Goal: Learn about a topic: Learn about a topic

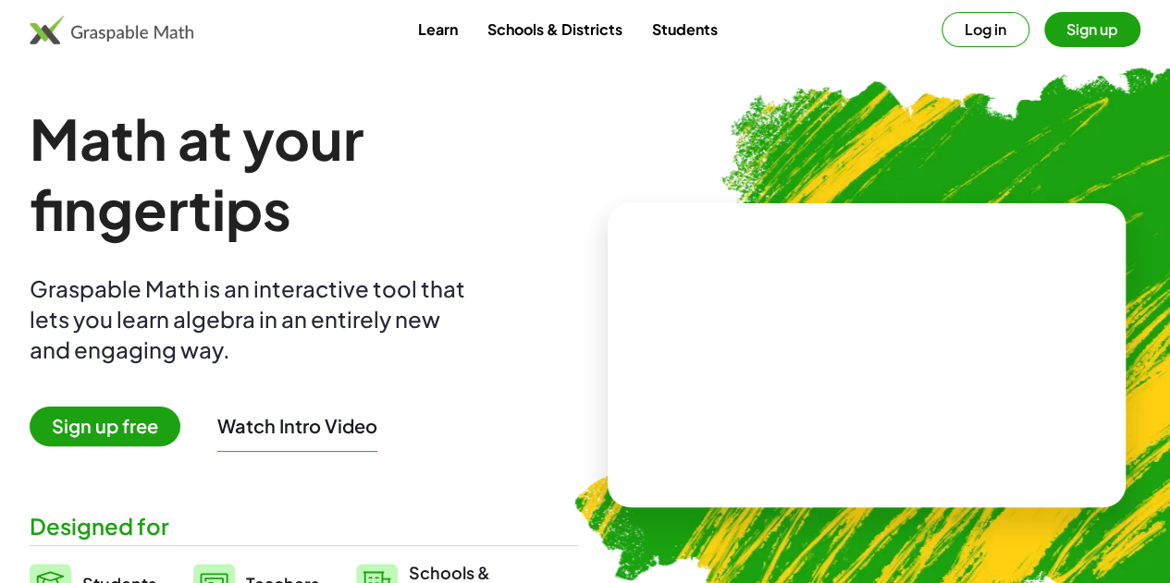
click at [442, 38] on link "Learn" at bounding box center [436, 29] width 69 height 34
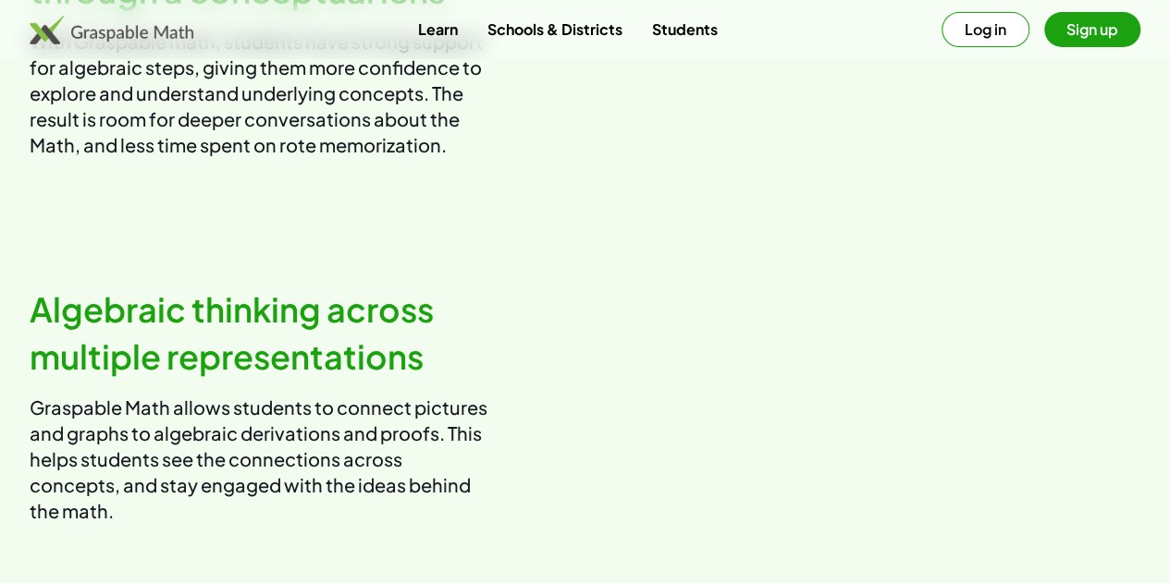
scroll to position [1208, 0]
click at [771, 173] on video at bounding box center [870, 38] width 541 height 270
click at [750, 157] on video at bounding box center [870, 38] width 541 height 270
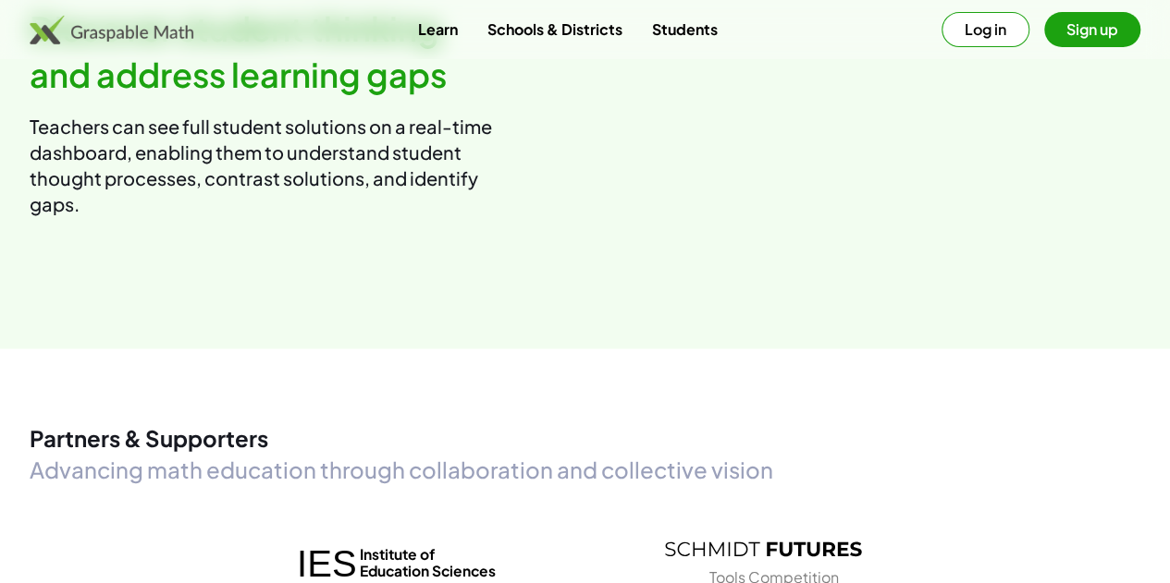
scroll to position [2256, 0]
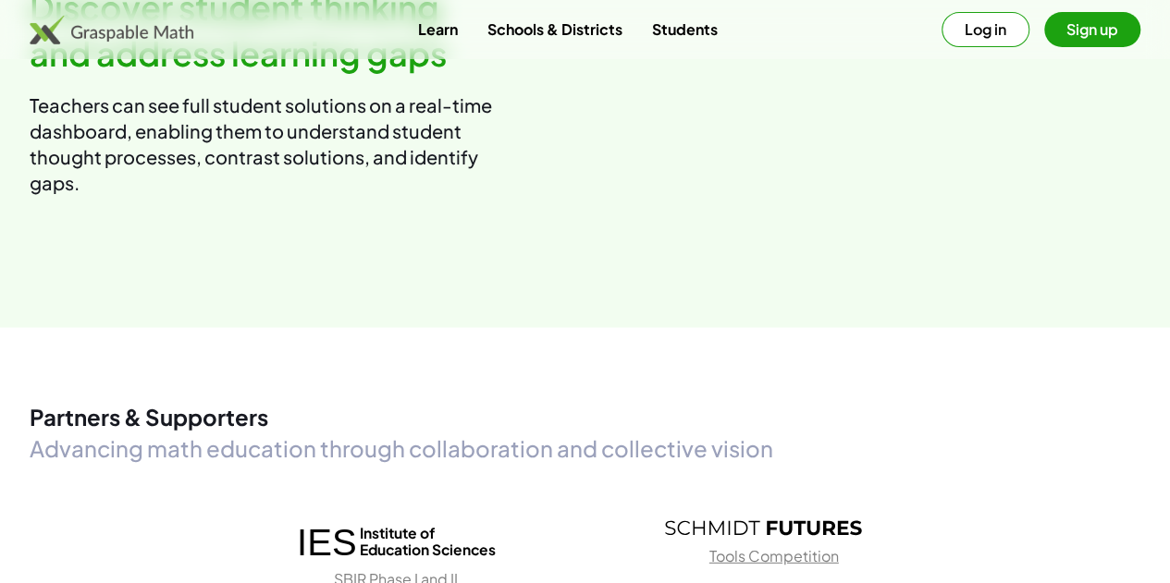
click at [692, 27] on link "Students" at bounding box center [683, 29] width 95 height 34
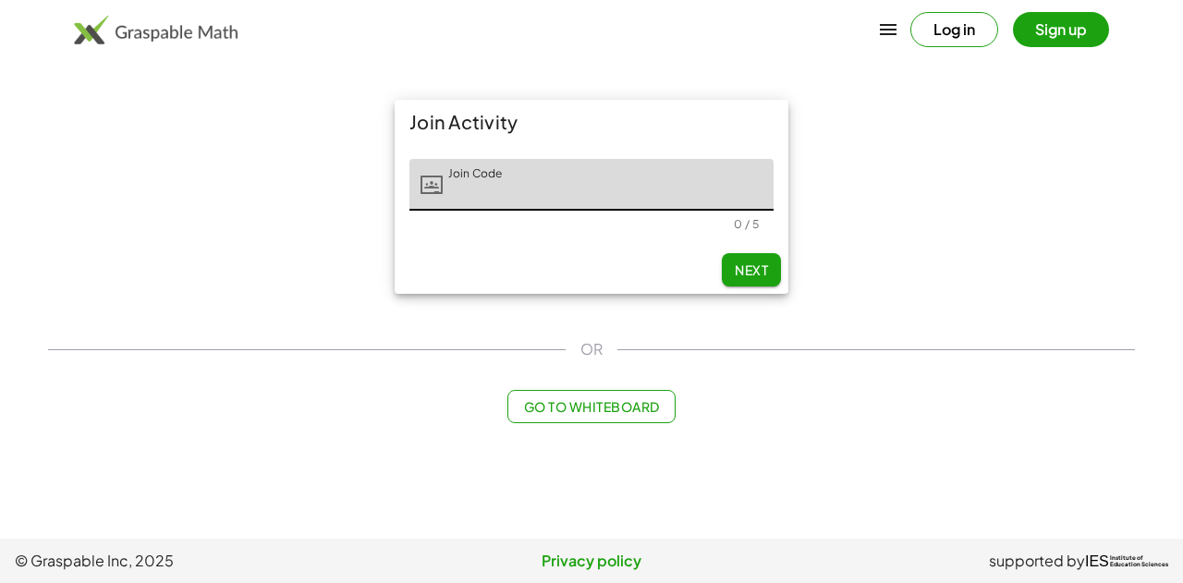
click at [595, 396] on button "Go to Whiteboard" at bounding box center [591, 406] width 167 height 33
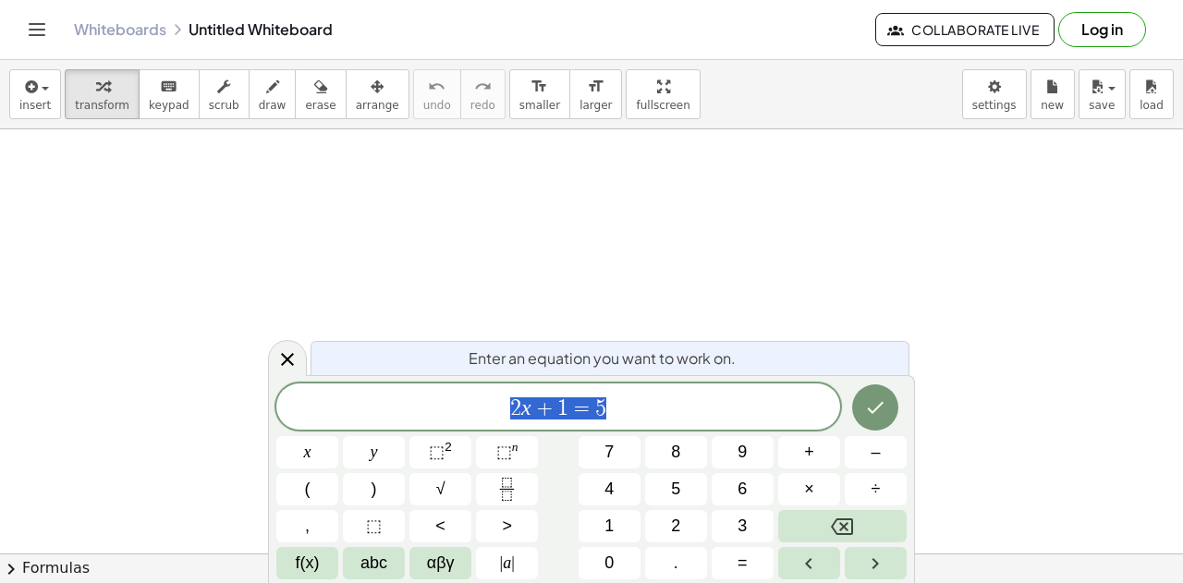
scroll to position [32, 0]
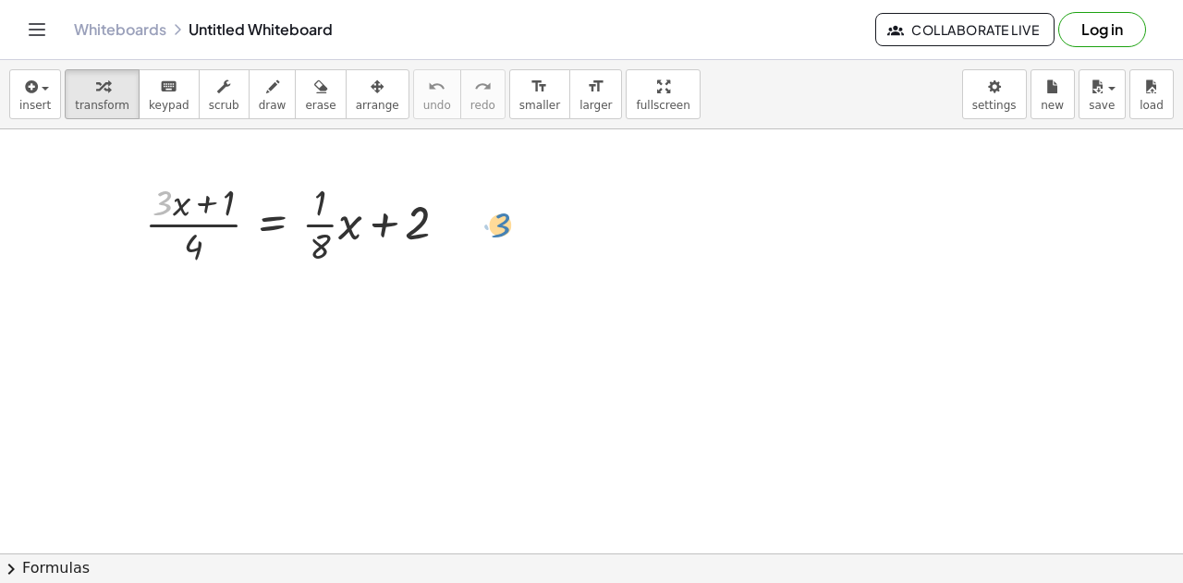
drag, startPoint x: 170, startPoint y: 207, endPoint x: 518, endPoint y: 234, distance: 348.7
drag, startPoint x: 193, startPoint y: 249, endPoint x: 129, endPoint y: 216, distance: 72.4
click at [129, 216] on div "· 4 · ( + · 3 · x + 1 ) · 4 = + · · 1 · 8 · x + 2" at bounding box center [296, 223] width 359 height 102
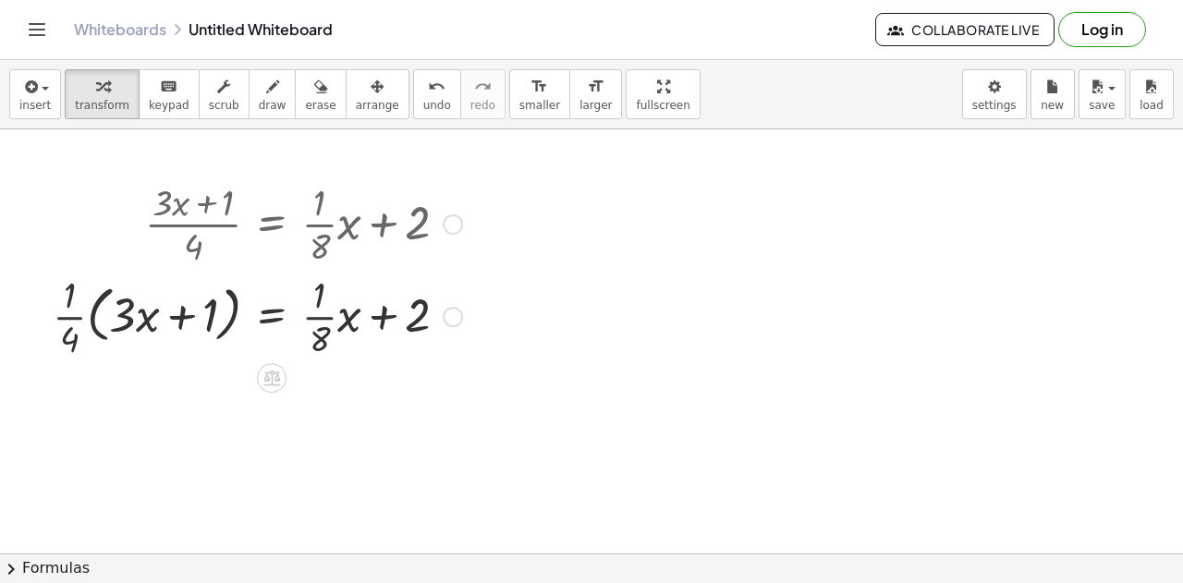
click at [69, 321] on div at bounding box center [257, 315] width 428 height 92
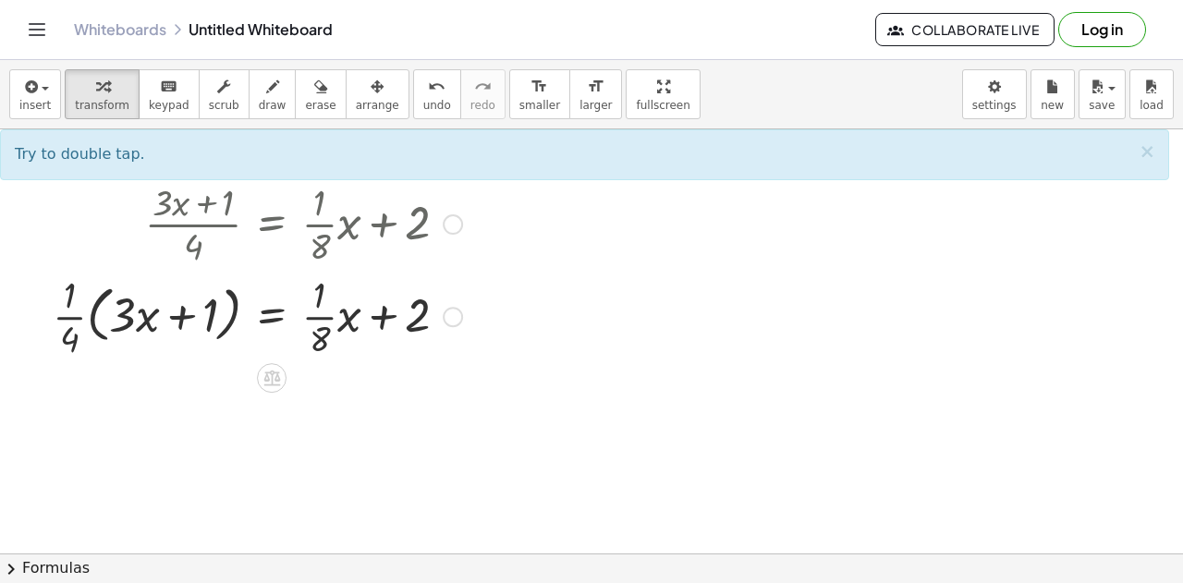
click at [308, 318] on div at bounding box center [257, 315] width 428 height 92
click at [210, 316] on div at bounding box center [257, 315] width 428 height 92
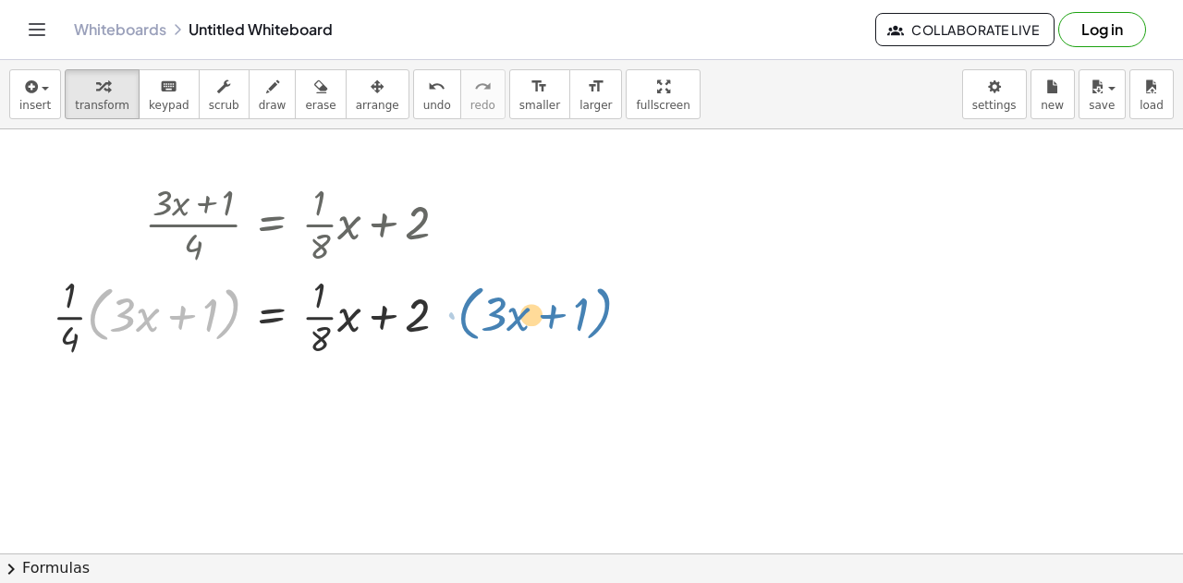
drag, startPoint x: 90, startPoint y: 296, endPoint x: 466, endPoint y: 295, distance: 376.3
click at [466, 295] on div at bounding box center [257, 315] width 428 height 92
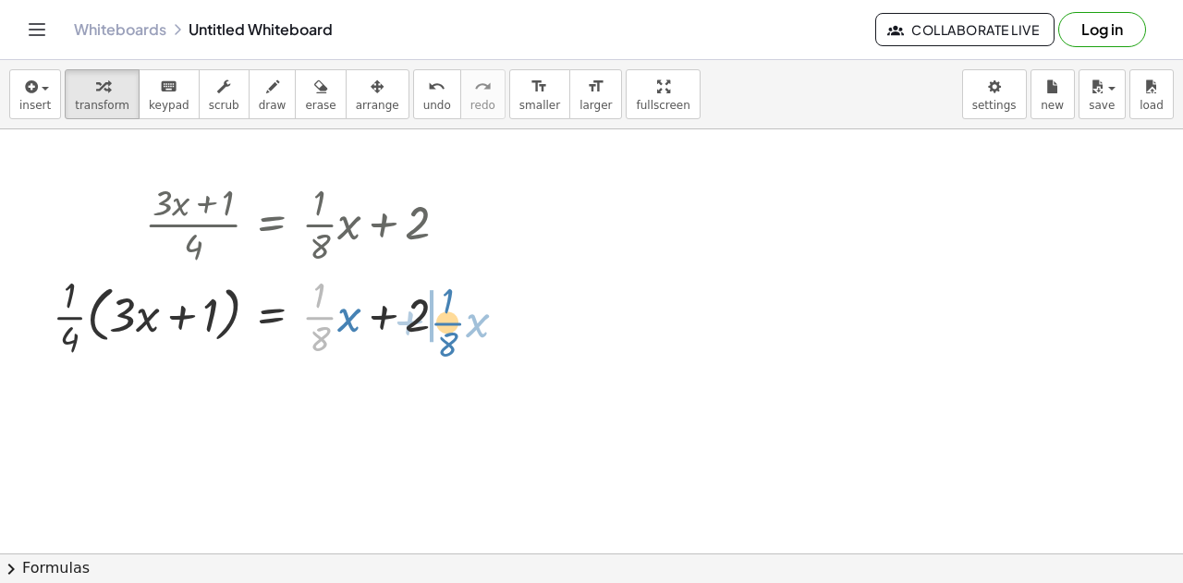
drag, startPoint x: 314, startPoint y: 323, endPoint x: 460, endPoint y: 327, distance: 146.2
click at [460, 327] on div at bounding box center [257, 315] width 428 height 92
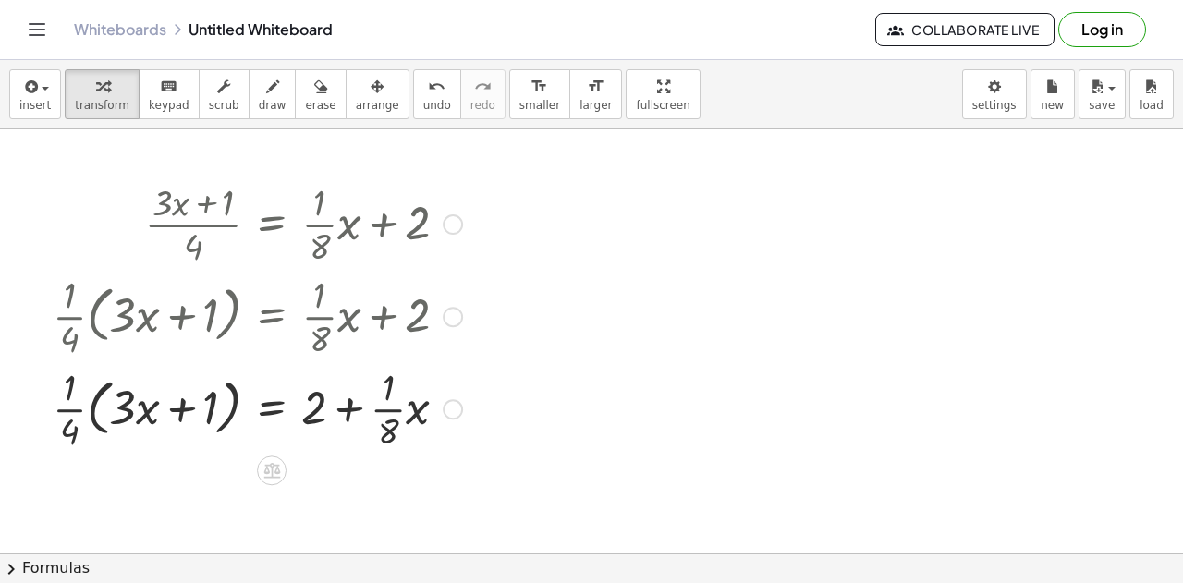
scroll to position [69, 0]
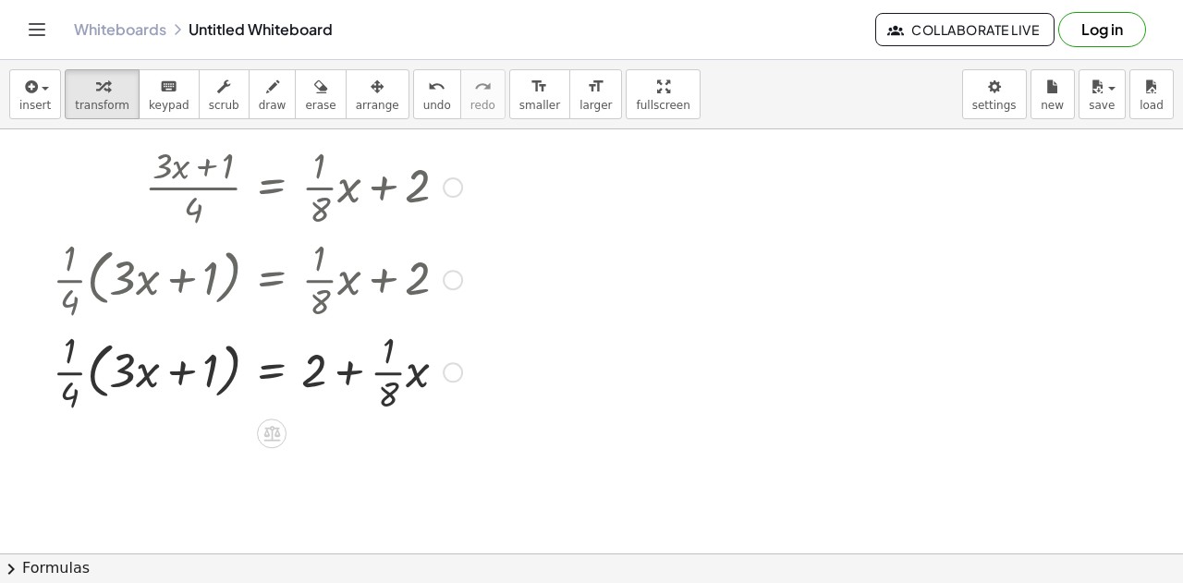
click at [384, 371] on div at bounding box center [257, 371] width 428 height 92
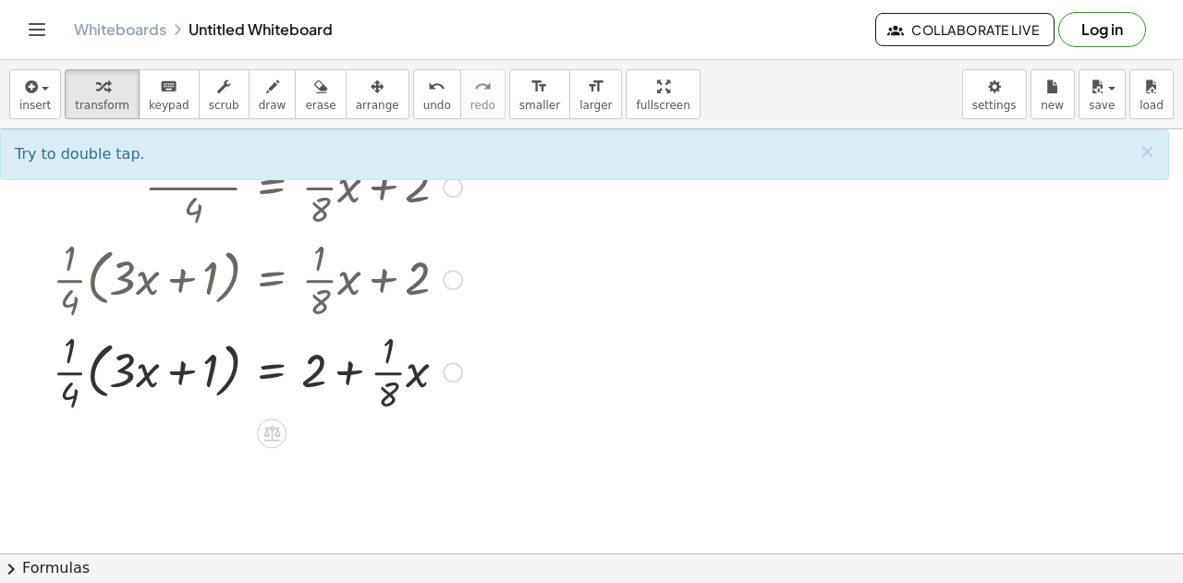
scroll to position [99, 0]
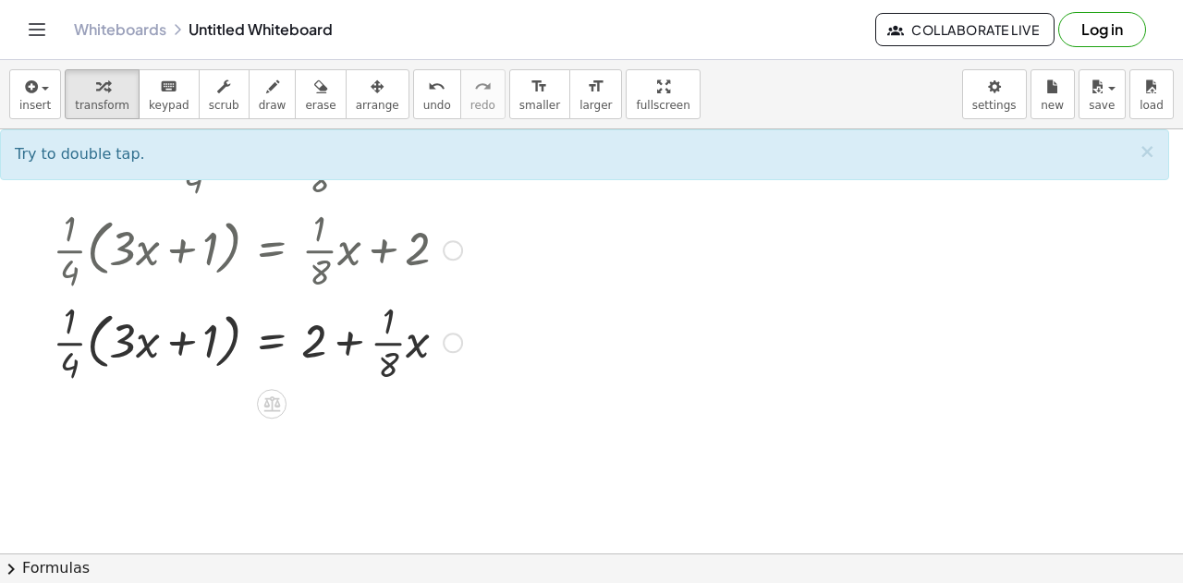
click at [70, 356] on div at bounding box center [257, 341] width 428 height 92
click at [92, 356] on div at bounding box center [257, 341] width 428 height 92
click at [266, 408] on icon at bounding box center [272, 404] width 19 height 19
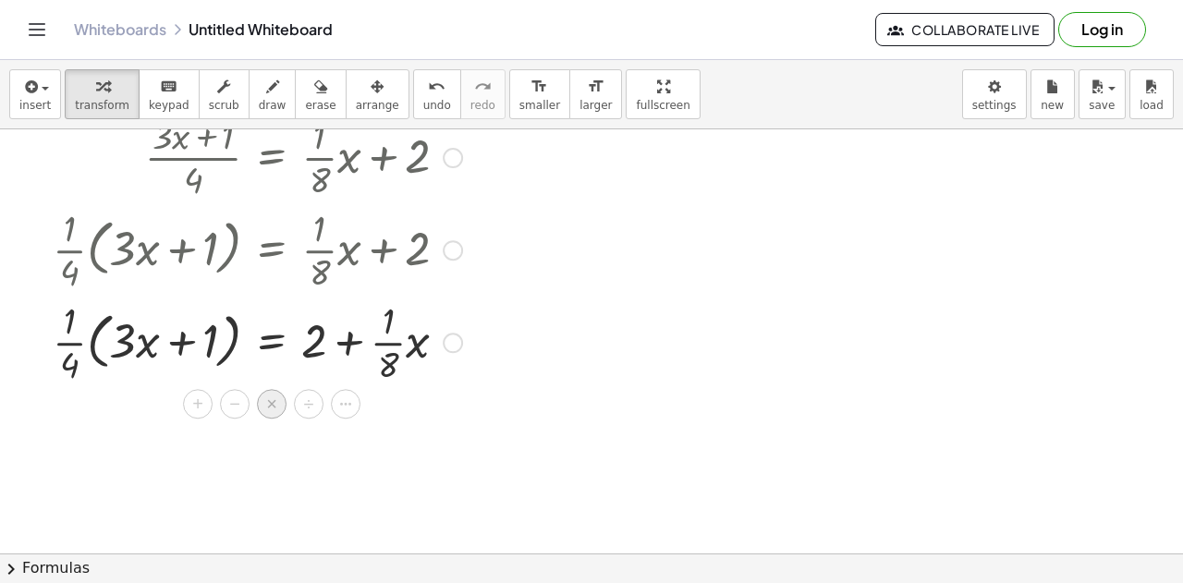
click at [277, 405] on div "×" at bounding box center [272, 404] width 30 height 30
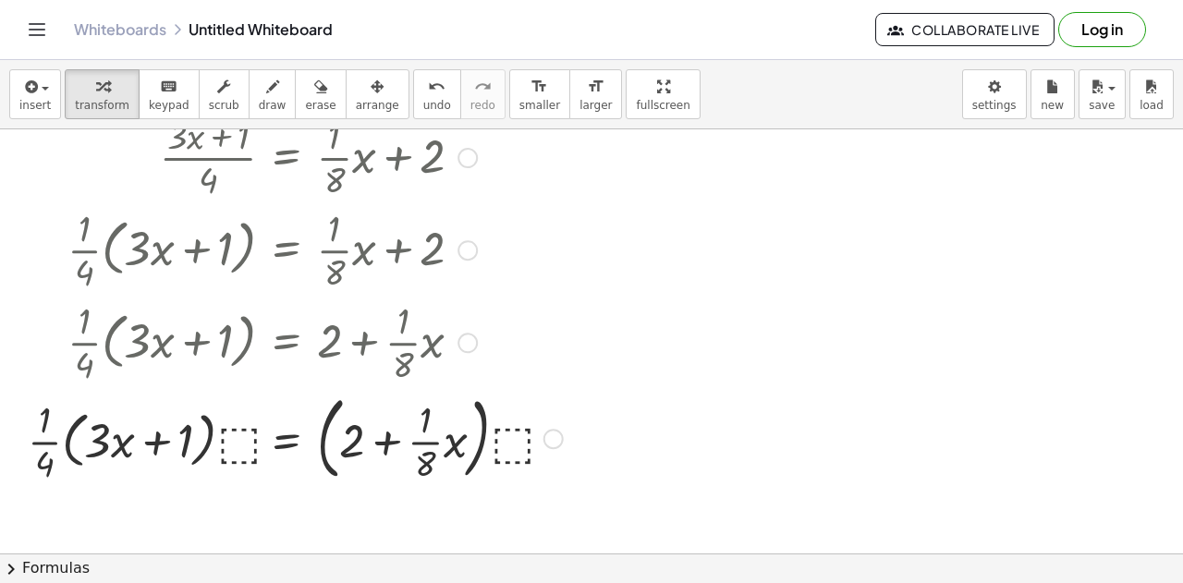
click at [249, 444] on div at bounding box center [295, 437] width 554 height 100
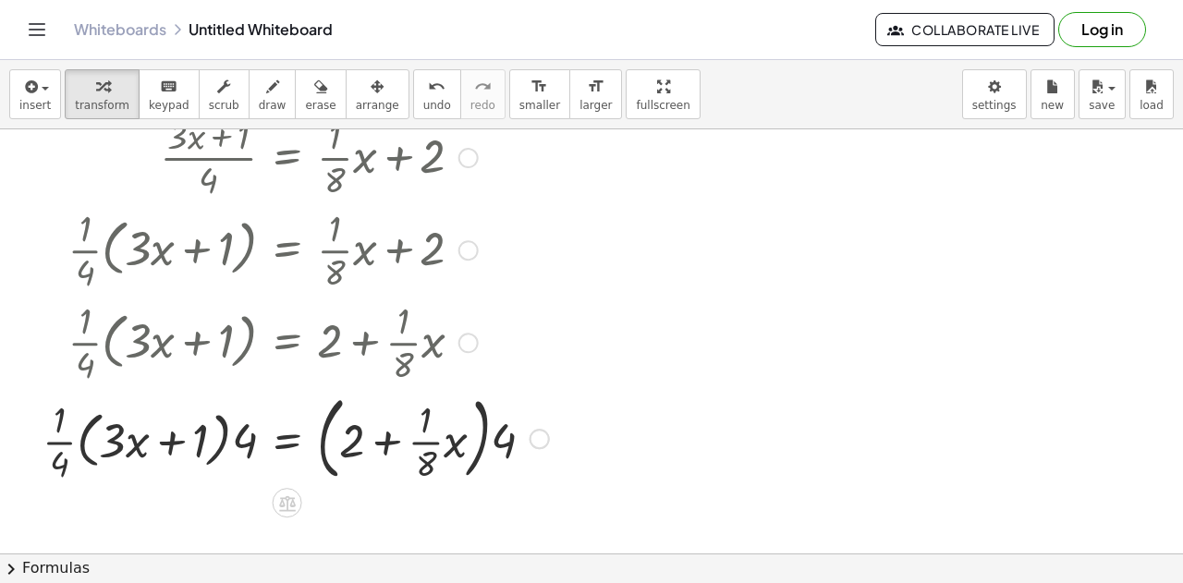
click at [230, 436] on div at bounding box center [295, 437] width 525 height 100
drag, startPoint x: 246, startPoint y: 439, endPoint x: 34, endPoint y: 439, distance: 211.7
click at [34, 439] on div "· ( + · 3 · x + 1 ) · 4 = + · · 1 · 8 · x + 2 · · 1 · 4 · ( + · 3 · x + 1 ) = +…" at bounding box center [289, 298] width 548 height 386
click at [56, 445] on div at bounding box center [290, 437] width 536 height 100
click at [44, 442] on div at bounding box center [290, 437] width 536 height 100
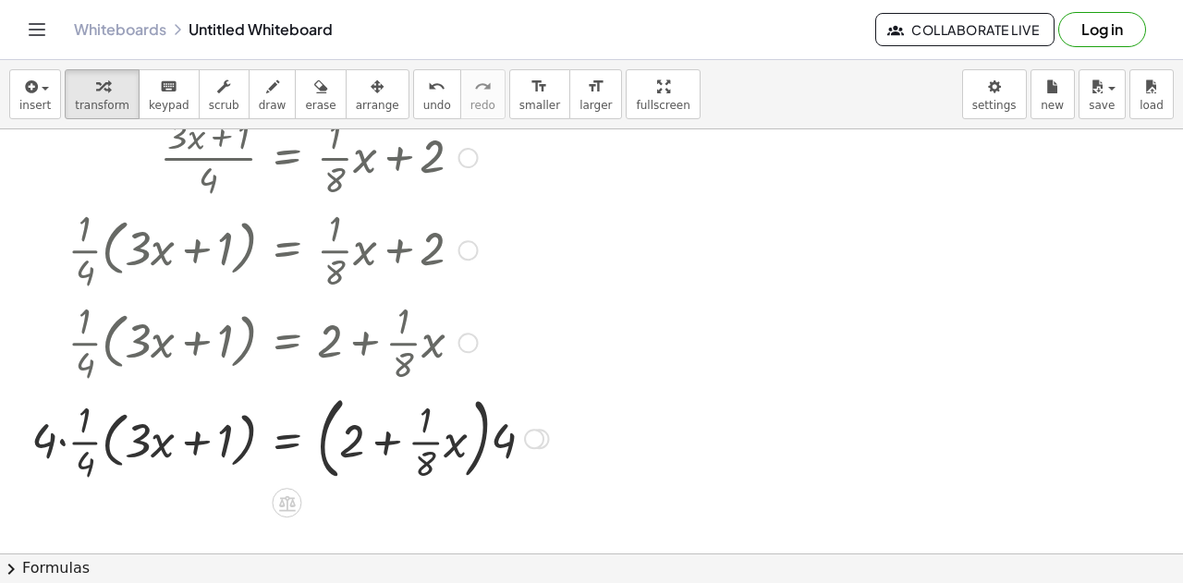
click at [55, 443] on div at bounding box center [290, 437] width 536 height 100
click at [59, 445] on div at bounding box center [290, 437] width 536 height 100
click at [494, 443] on div at bounding box center [307, 437] width 499 height 100
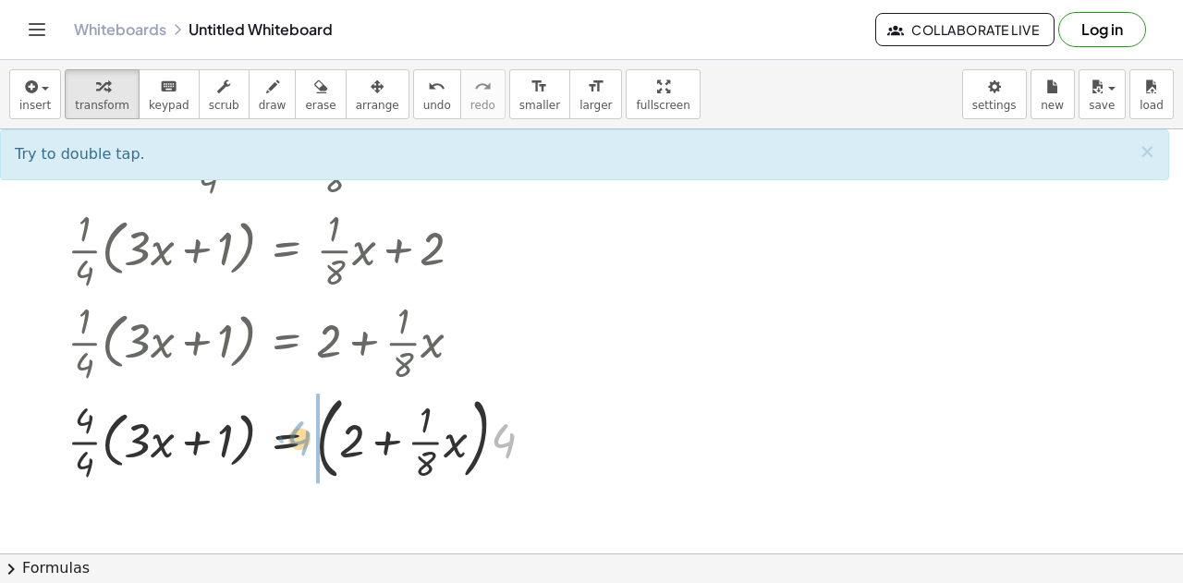
drag, startPoint x: 505, startPoint y: 441, endPoint x: 303, endPoint y: 439, distance: 201.6
click at [303, 439] on div at bounding box center [307, 437] width 499 height 100
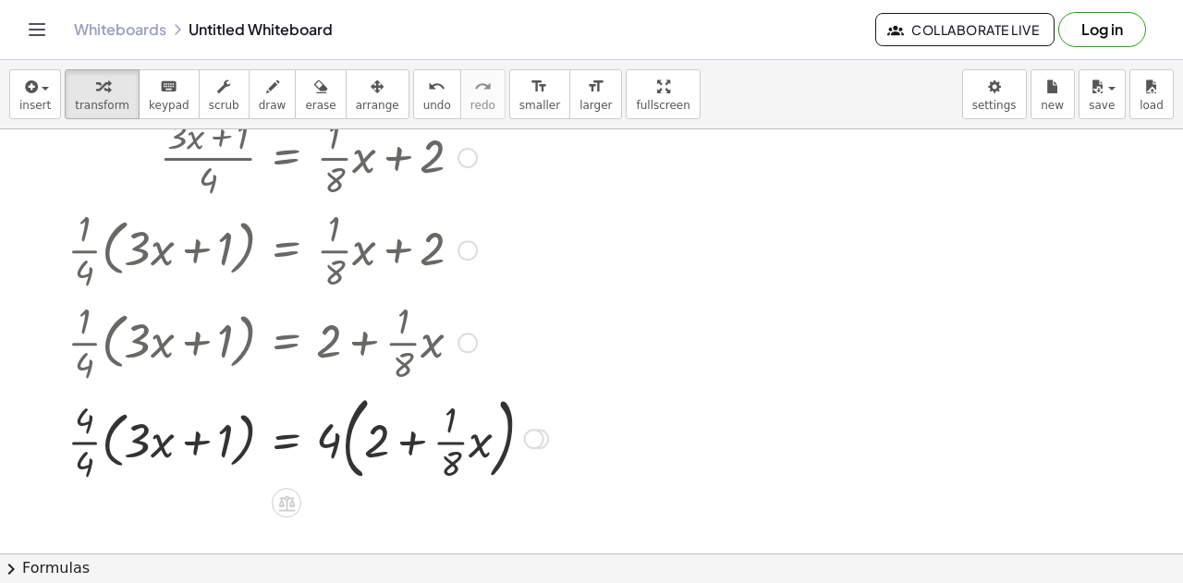
click at [325, 443] on div at bounding box center [307, 437] width 499 height 100
click at [349, 441] on div at bounding box center [307, 437] width 499 height 100
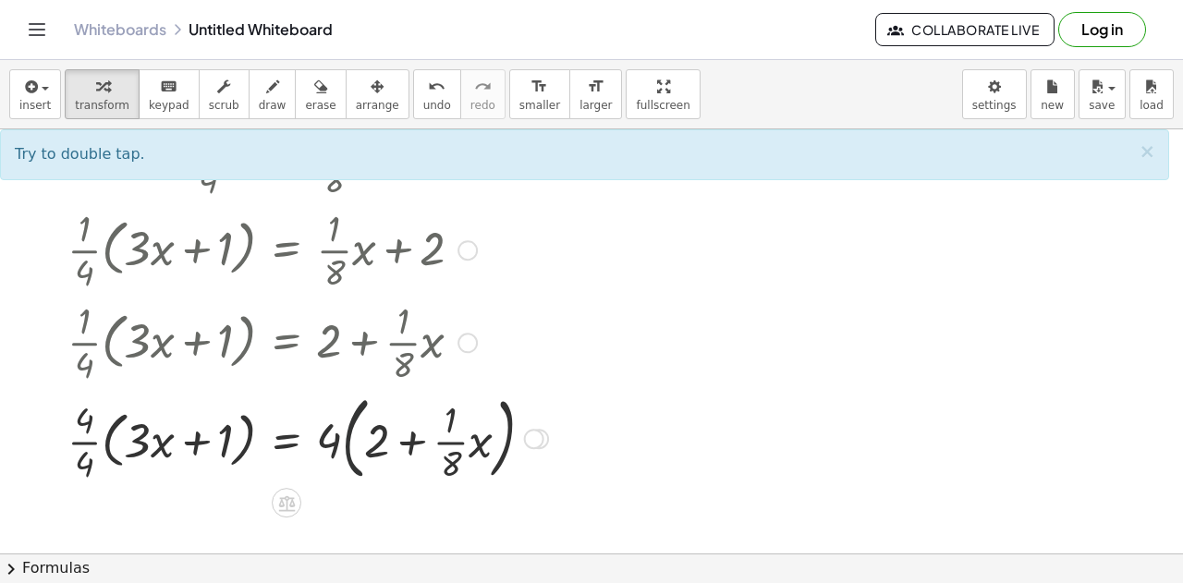
click at [343, 440] on div at bounding box center [307, 437] width 499 height 100
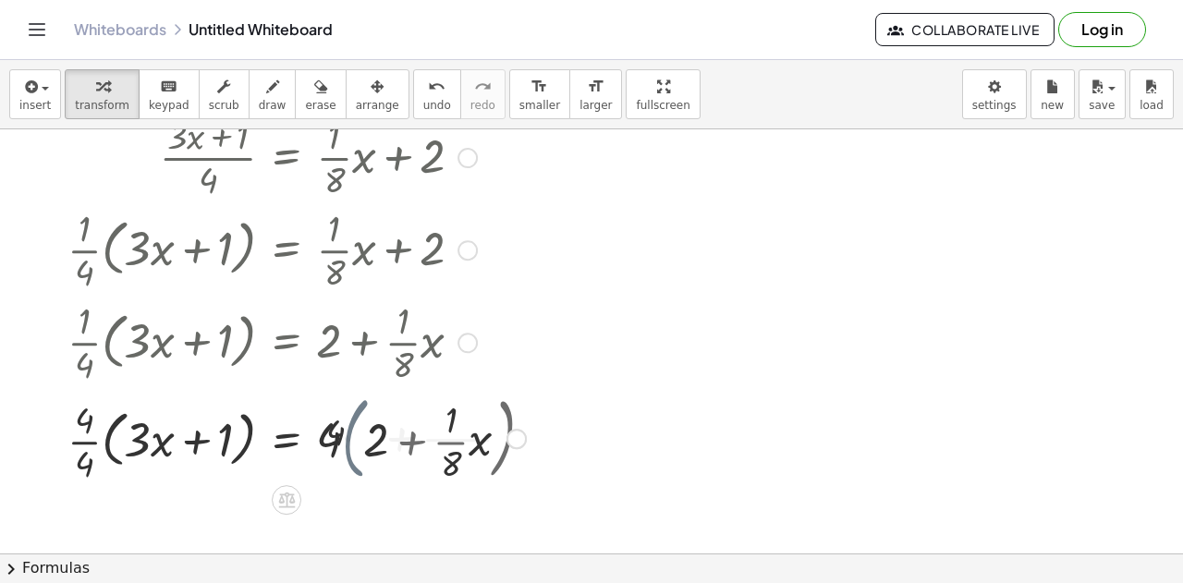
click at [335, 439] on div at bounding box center [296, 437] width 477 height 92
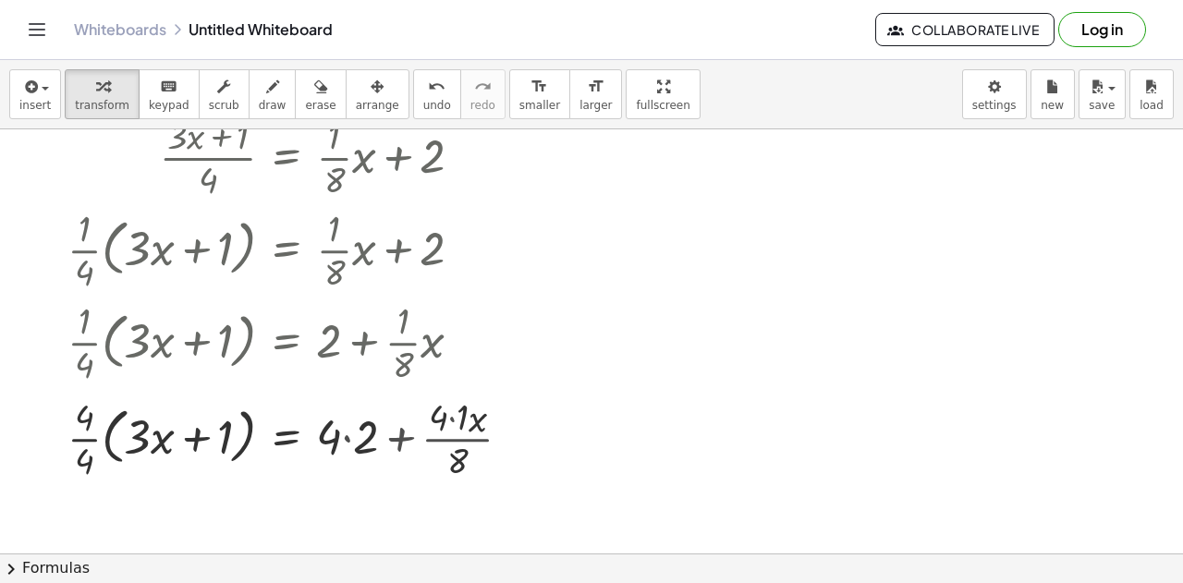
scroll to position [183, 0]
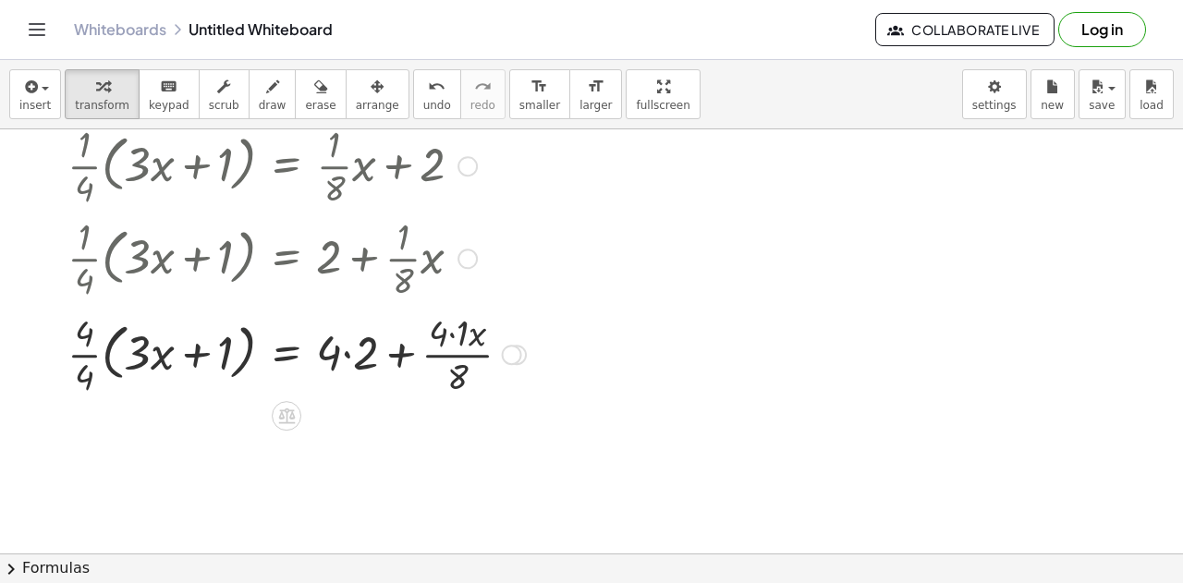
click at [454, 334] on div at bounding box center [296, 353] width 477 height 92
click at [347, 349] on div at bounding box center [286, 353] width 457 height 92
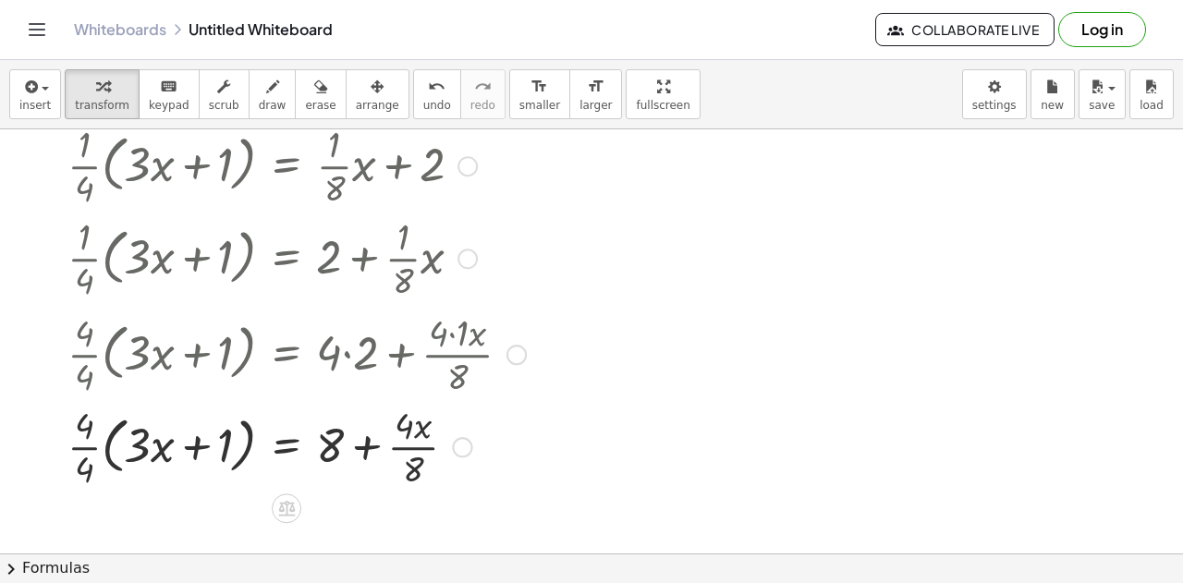
scroll to position [248, 0]
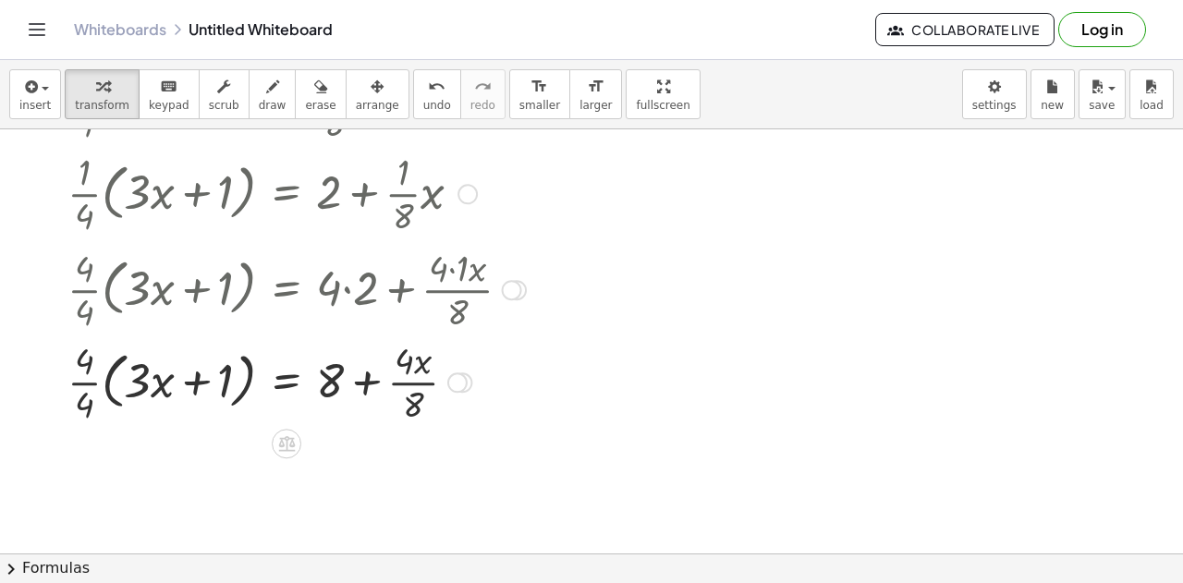
click at [366, 391] on div at bounding box center [296, 381] width 477 height 92
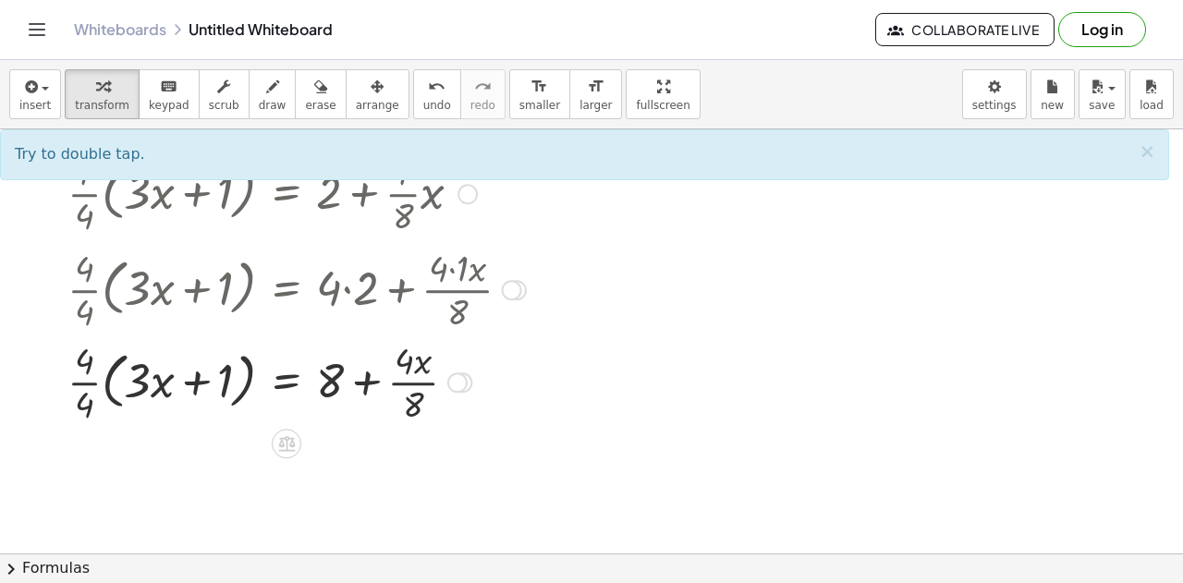
click at [89, 386] on div at bounding box center [296, 381] width 477 height 92
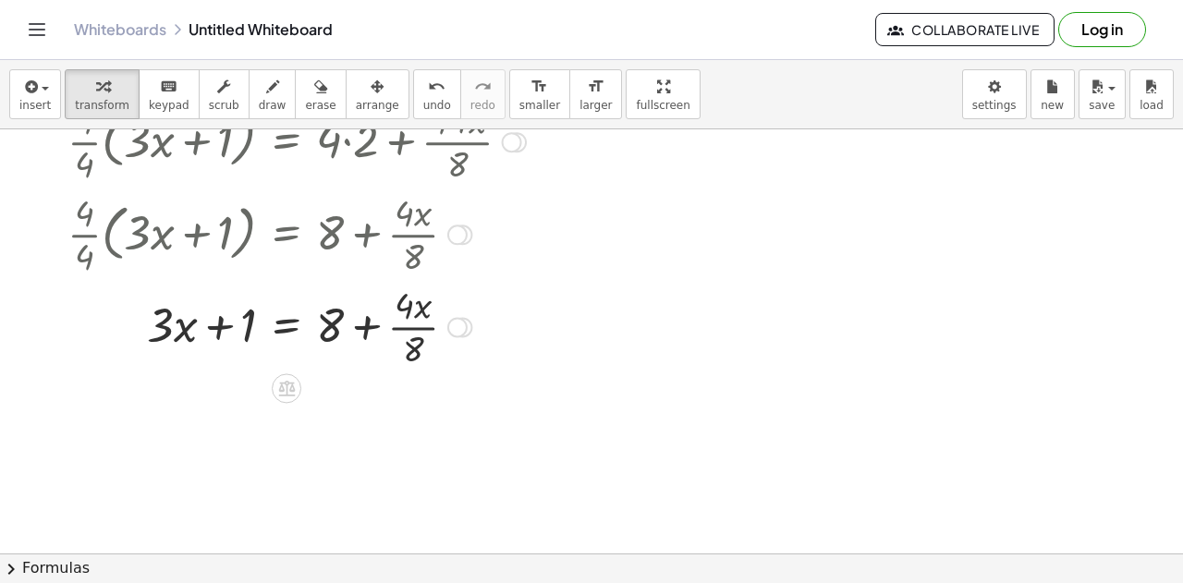
scroll to position [423, 0]
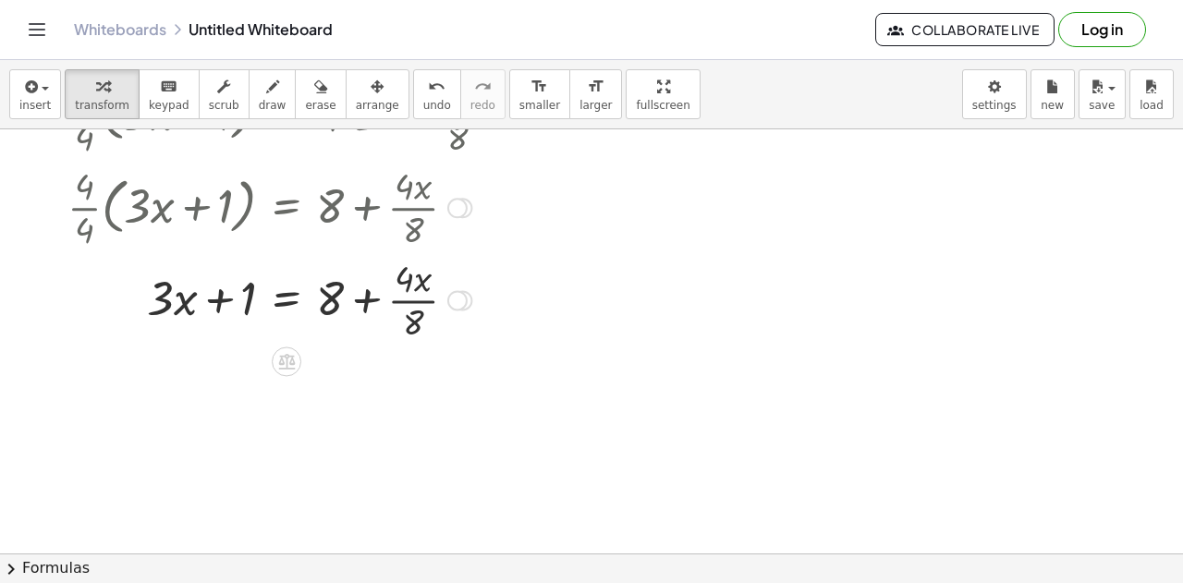
click at [453, 304] on div at bounding box center [458, 300] width 20 height 20
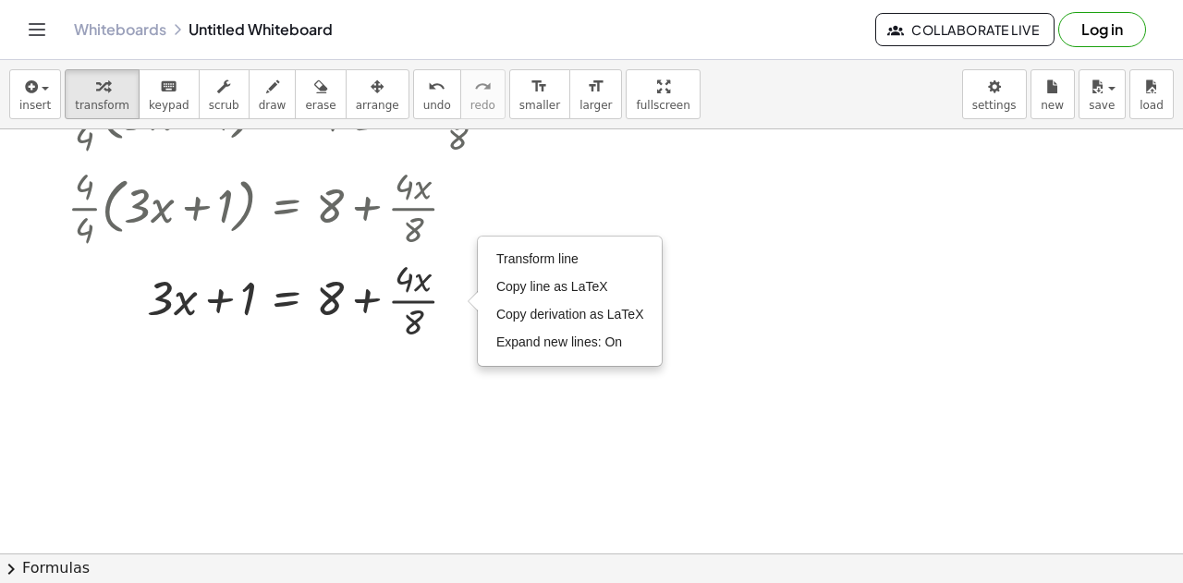
click at [434, 350] on div at bounding box center [591, 346] width 1183 height 1278
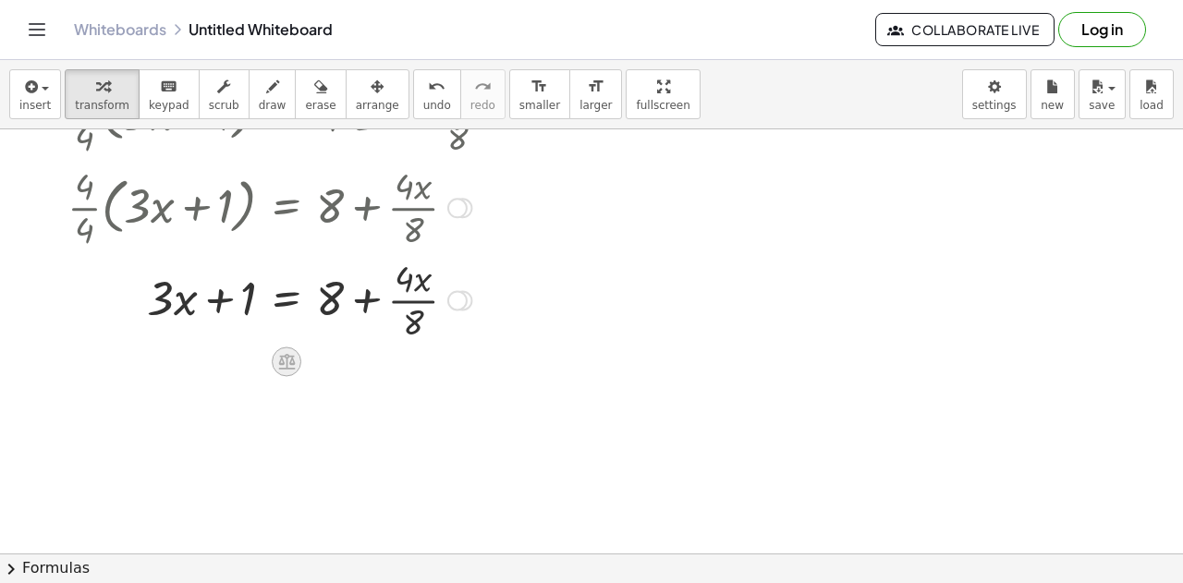
click at [293, 360] on icon at bounding box center [286, 362] width 17 height 16
click at [314, 362] on div "÷" at bounding box center [324, 362] width 30 height 30
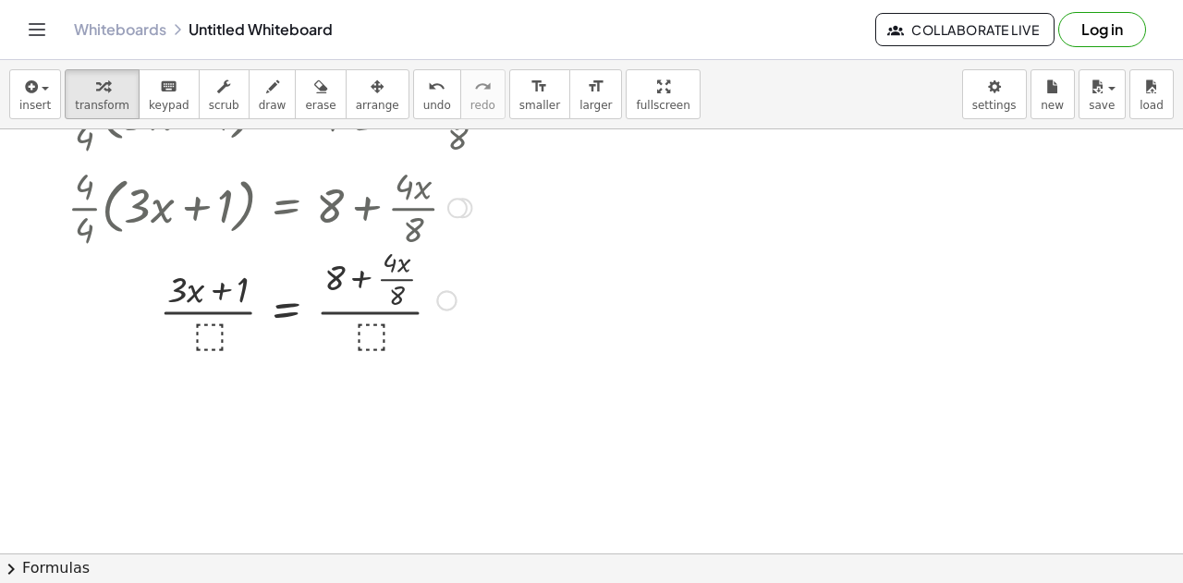
click at [361, 334] on div at bounding box center [296, 298] width 477 height 115
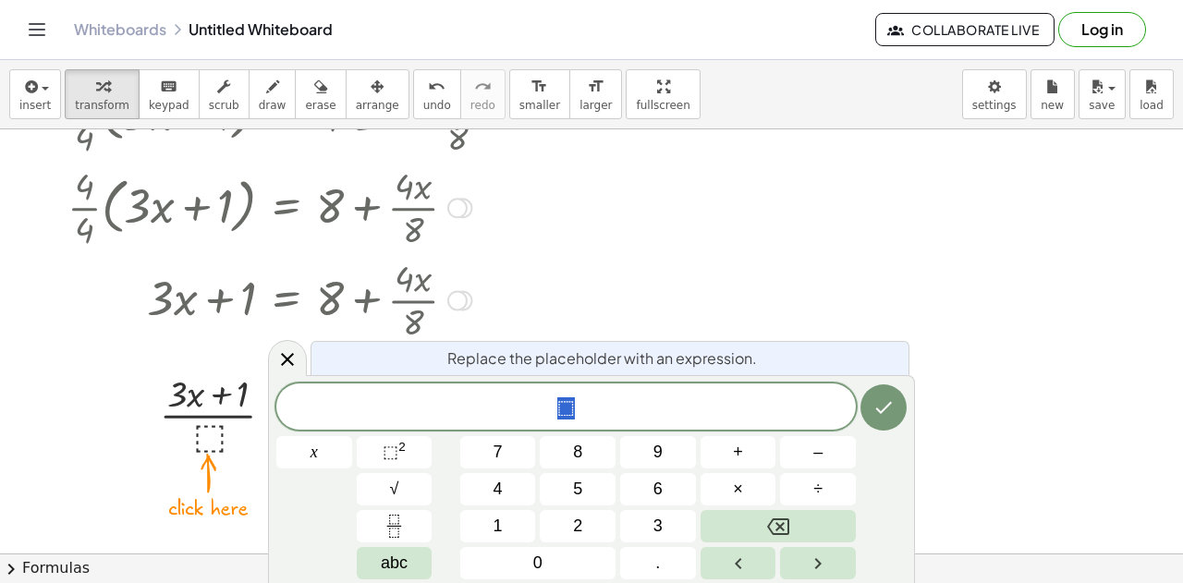
click at [228, 480] on div at bounding box center [591, 346] width 1183 height 1278
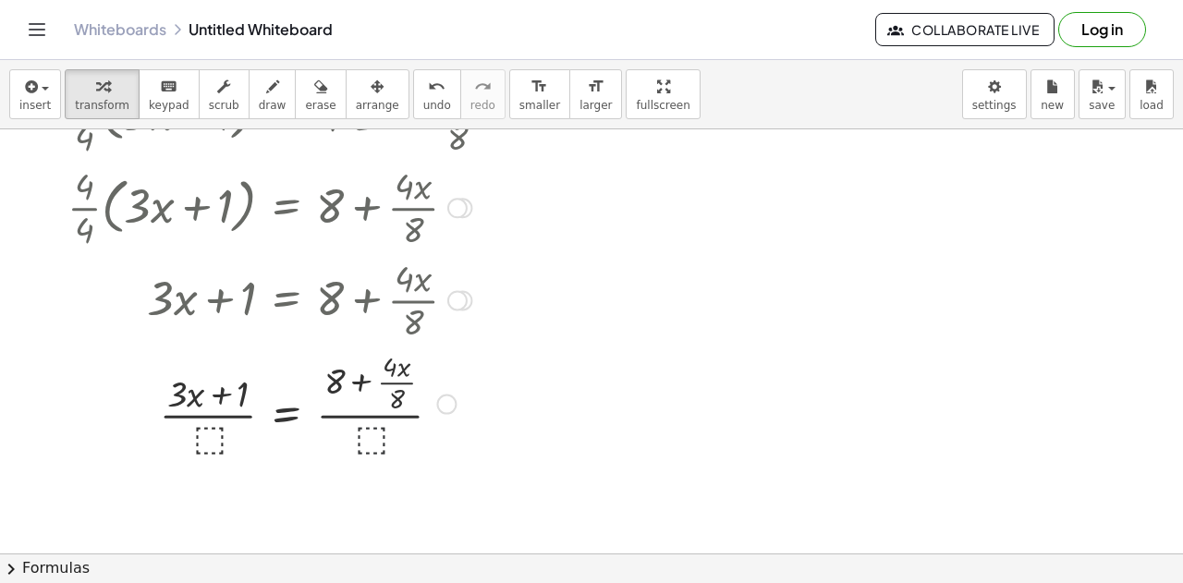
click at [364, 443] on div at bounding box center [296, 402] width 477 height 115
click at [412, 426] on div at bounding box center [296, 402] width 477 height 115
click at [401, 409] on div at bounding box center [296, 402] width 477 height 115
click at [239, 419] on div at bounding box center [296, 402] width 477 height 115
click at [369, 415] on div at bounding box center [296, 402] width 477 height 115
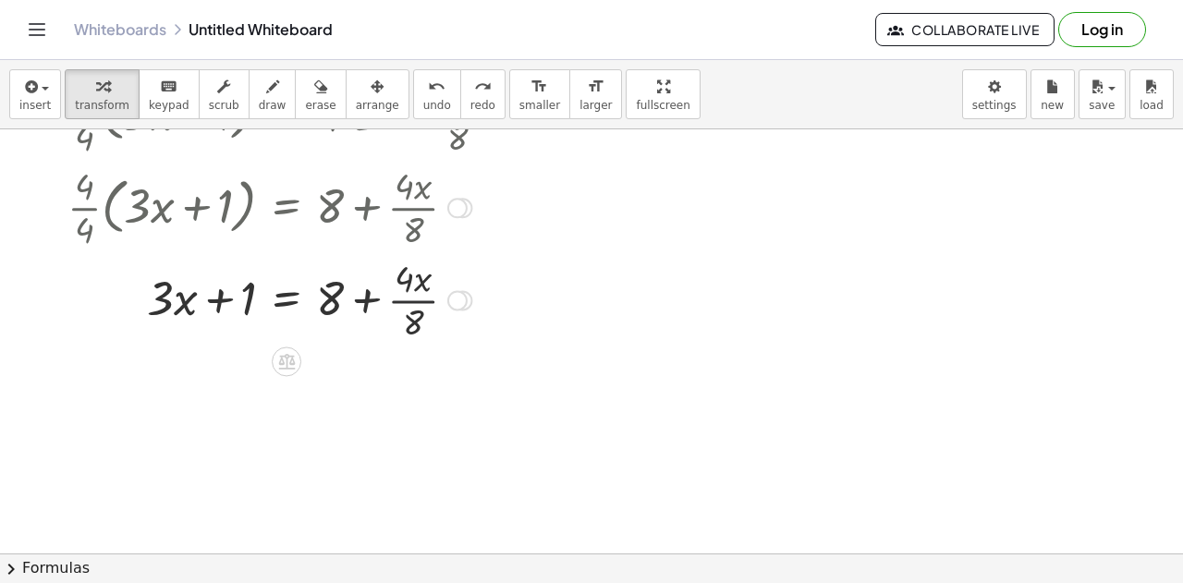
click at [411, 300] on div at bounding box center [298, 298] width 505 height 92
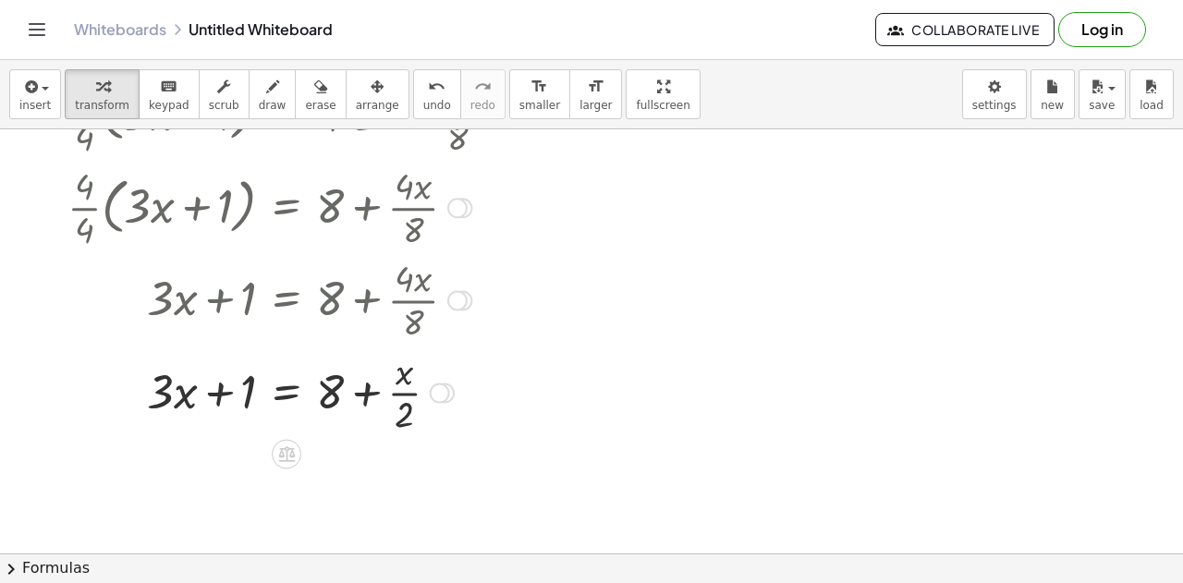
click at [338, 404] on div at bounding box center [296, 391] width 477 height 92
drag, startPoint x: 342, startPoint y: 391, endPoint x: 448, endPoint y: 397, distance: 106.5
click at [448, 397] on div at bounding box center [296, 391] width 477 height 92
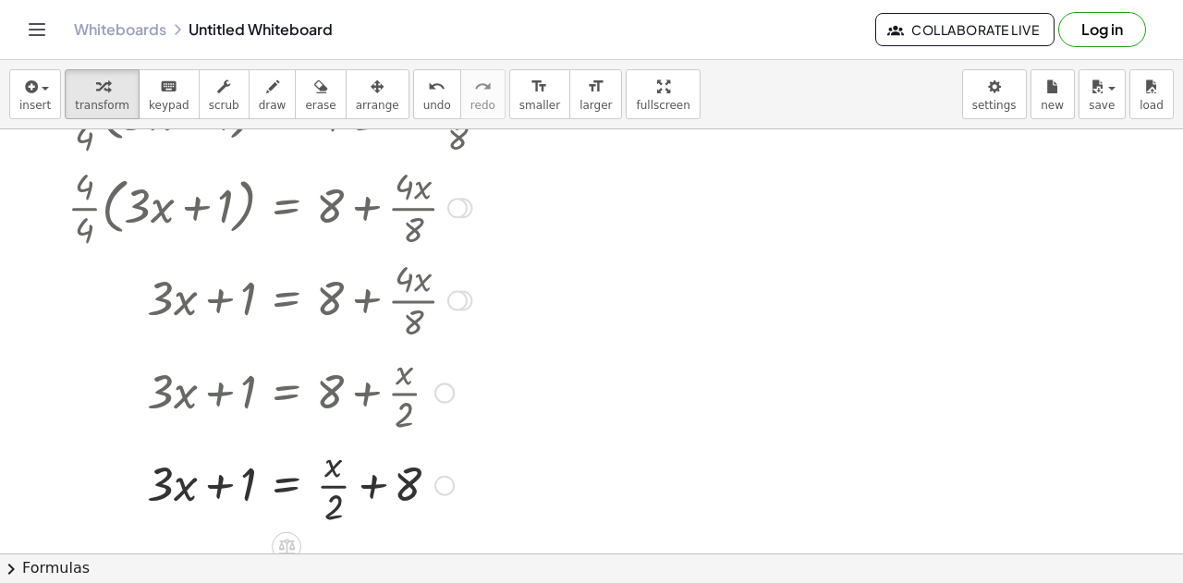
drag, startPoint x: 250, startPoint y: 393, endPoint x: 265, endPoint y: 429, distance: 39.3
click at [265, 429] on div at bounding box center [296, 391] width 477 height 92
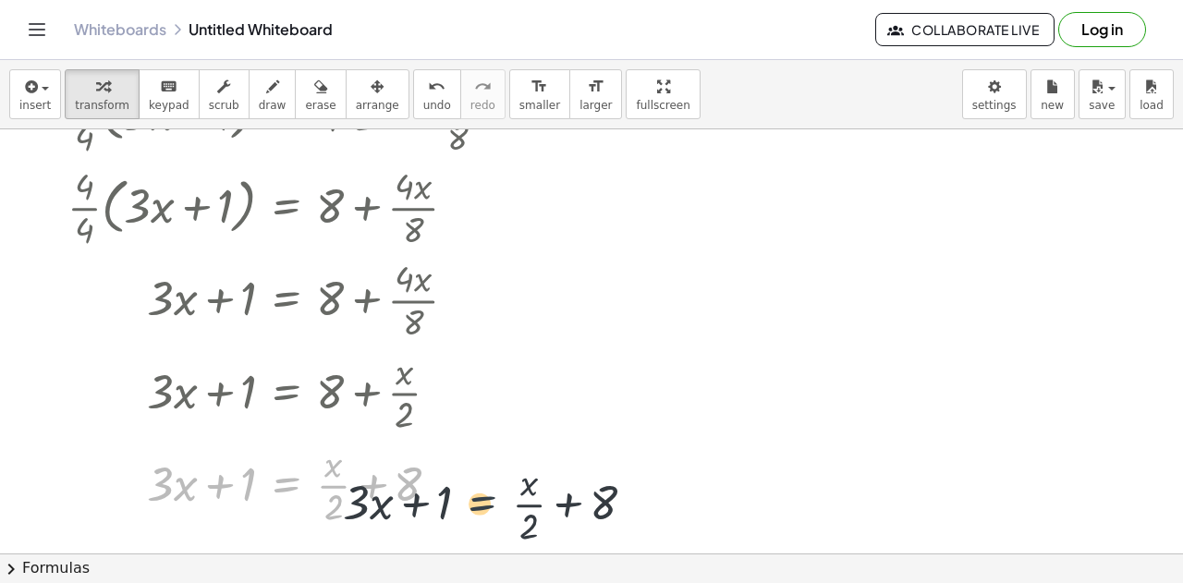
drag, startPoint x: 257, startPoint y: 474, endPoint x: 464, endPoint y: 493, distance: 207.9
click at [464, 493] on div at bounding box center [296, 483] width 477 height 92
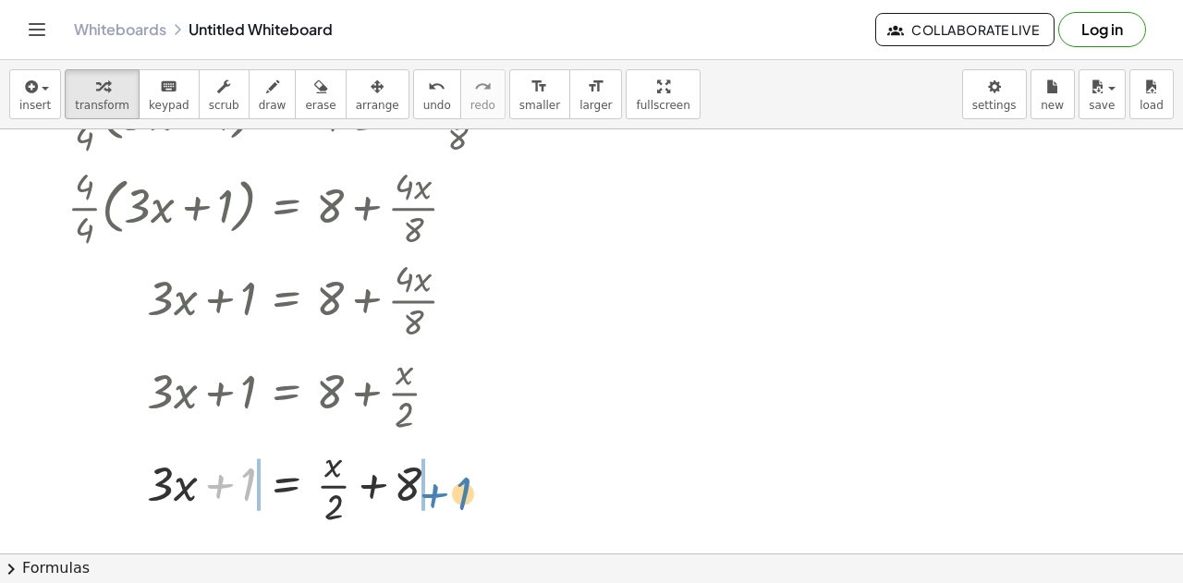
drag, startPoint x: 256, startPoint y: 491, endPoint x: 473, endPoint y: 500, distance: 217.5
click at [473, 500] on div at bounding box center [296, 483] width 477 height 92
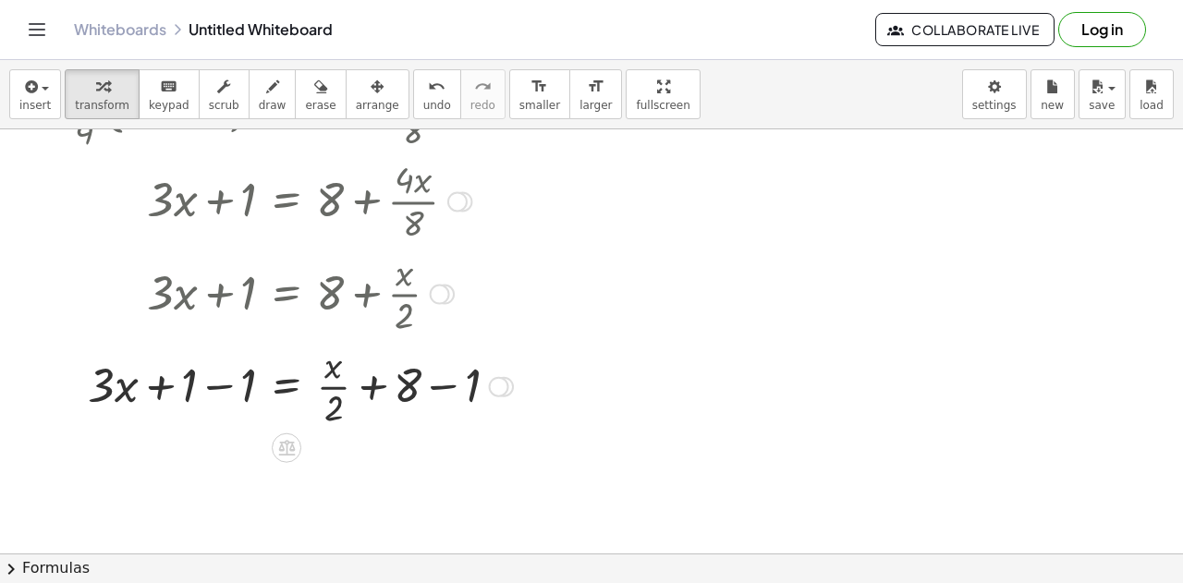
click at [436, 387] on div at bounding box center [296, 384] width 477 height 92
click at [227, 392] on div at bounding box center [296, 384] width 477 height 92
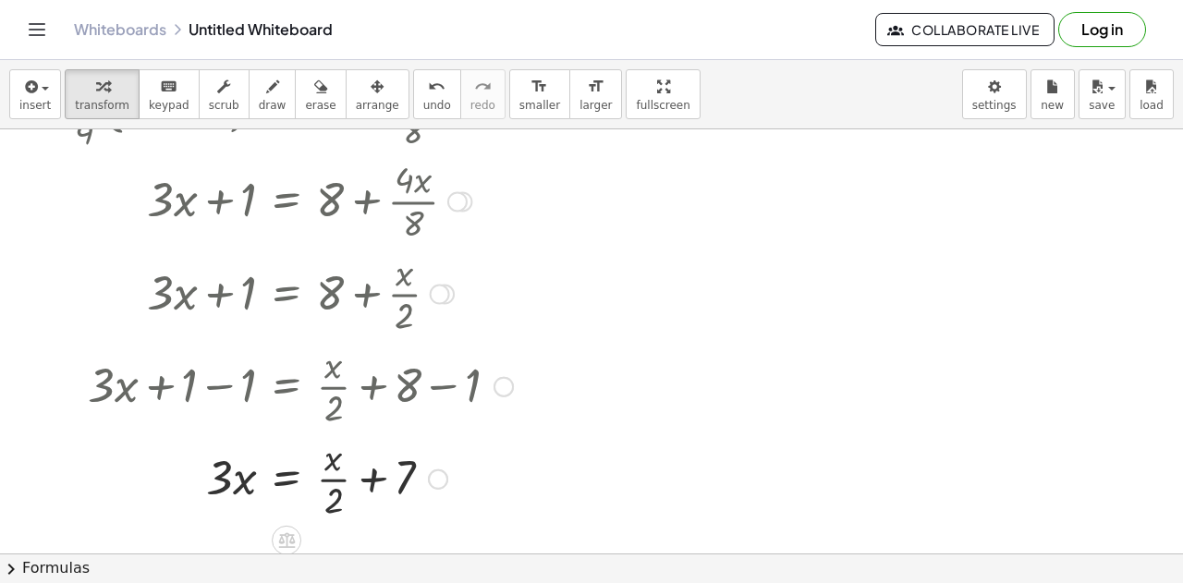
scroll to position [668, 0]
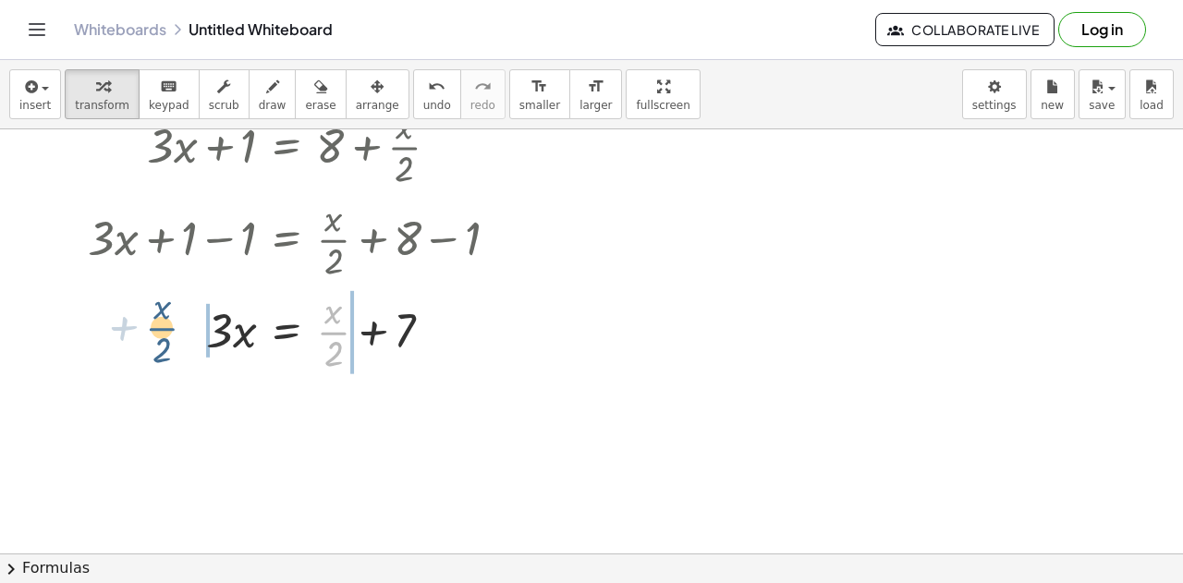
drag, startPoint x: 337, startPoint y: 339, endPoint x: 170, endPoint y: 339, distance: 167.4
click at [170, 339] on div at bounding box center [296, 330] width 477 height 92
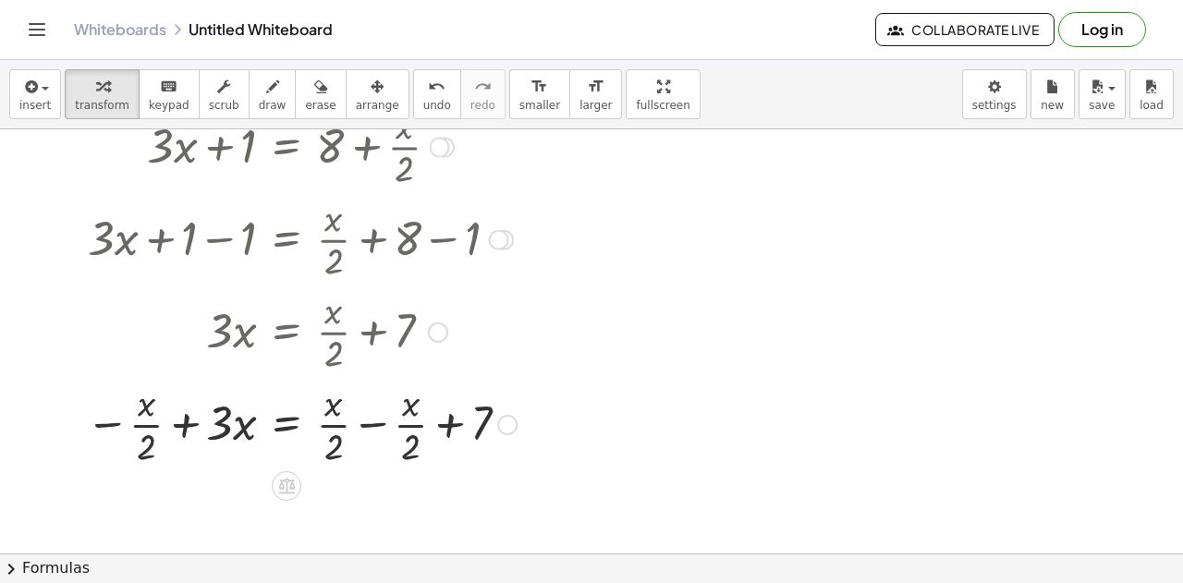
click at [372, 421] on div at bounding box center [296, 423] width 477 height 92
click at [183, 435] on div at bounding box center [296, 423] width 477 height 92
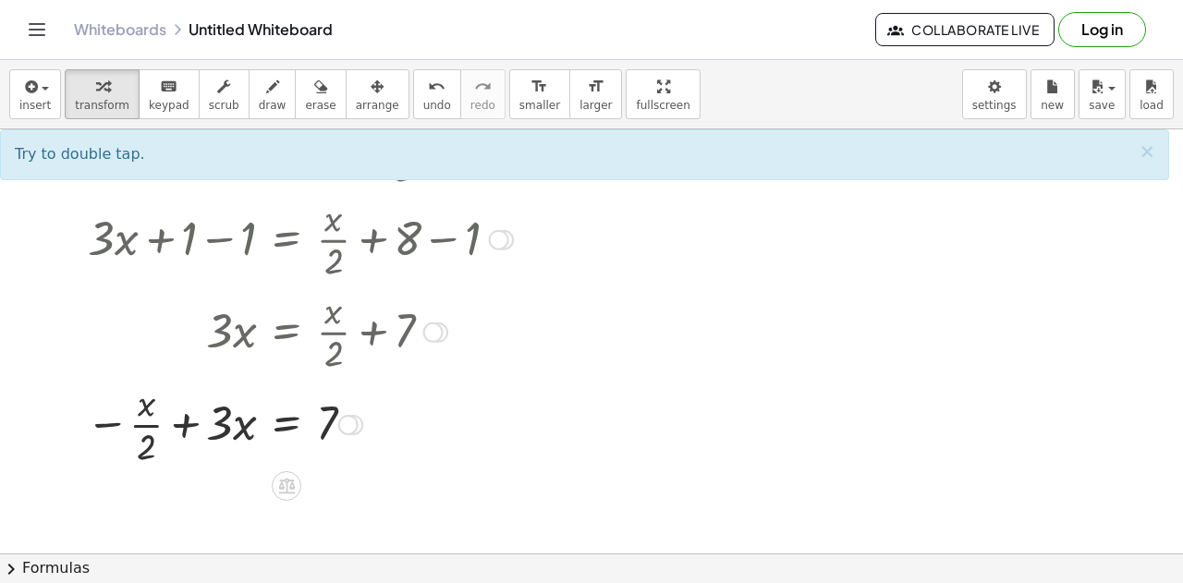
click at [116, 424] on div at bounding box center [296, 423] width 477 height 92
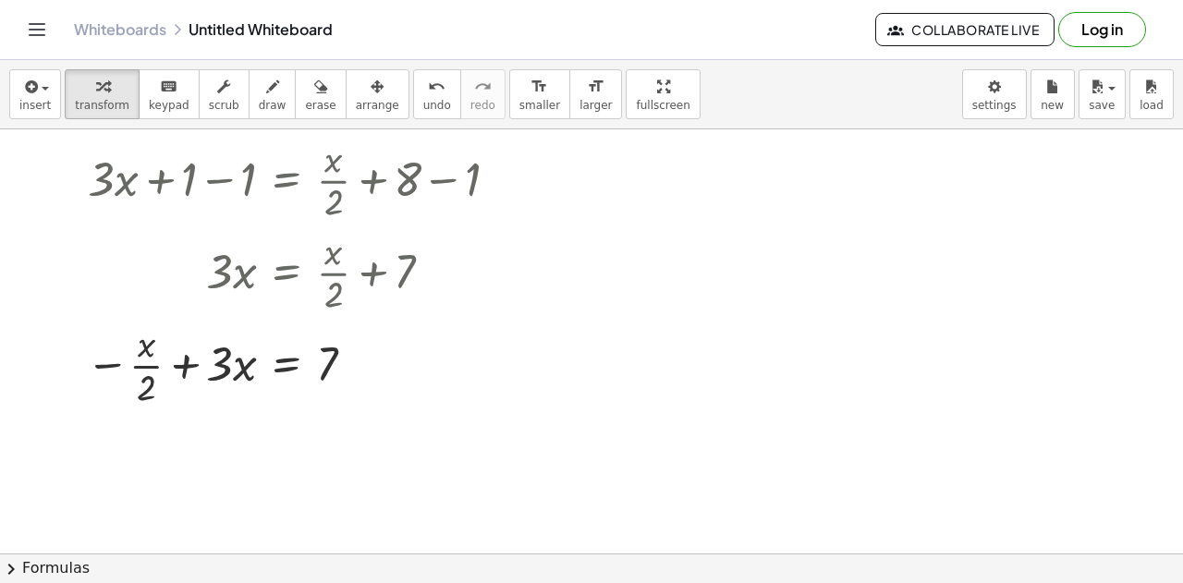
scroll to position [730, 0]
click at [150, 364] on div at bounding box center [296, 362] width 477 height 92
click at [289, 423] on icon at bounding box center [286, 424] width 19 height 19
click at [274, 424] on div "×" at bounding box center [287, 426] width 30 height 30
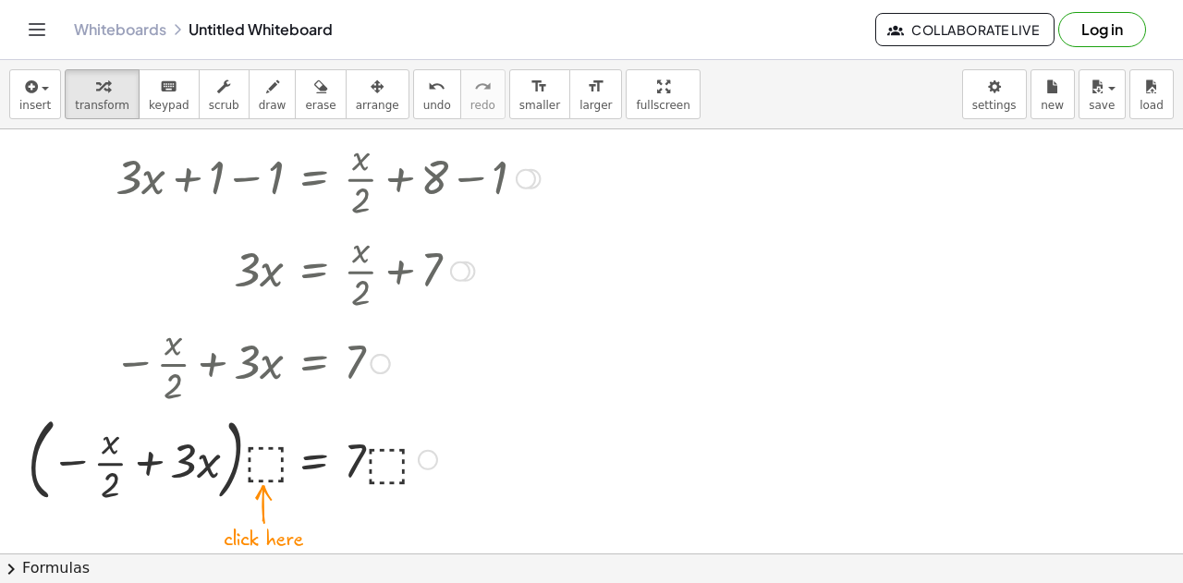
click at [255, 460] on div at bounding box center [290, 459] width 544 height 100
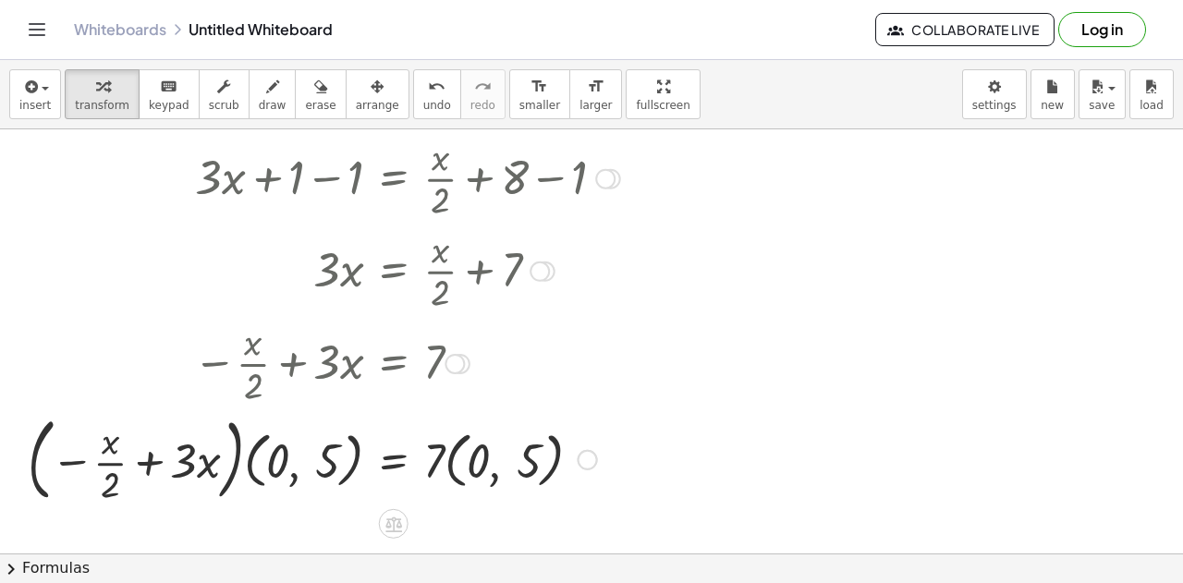
click at [298, 474] on div at bounding box center [330, 459] width 624 height 100
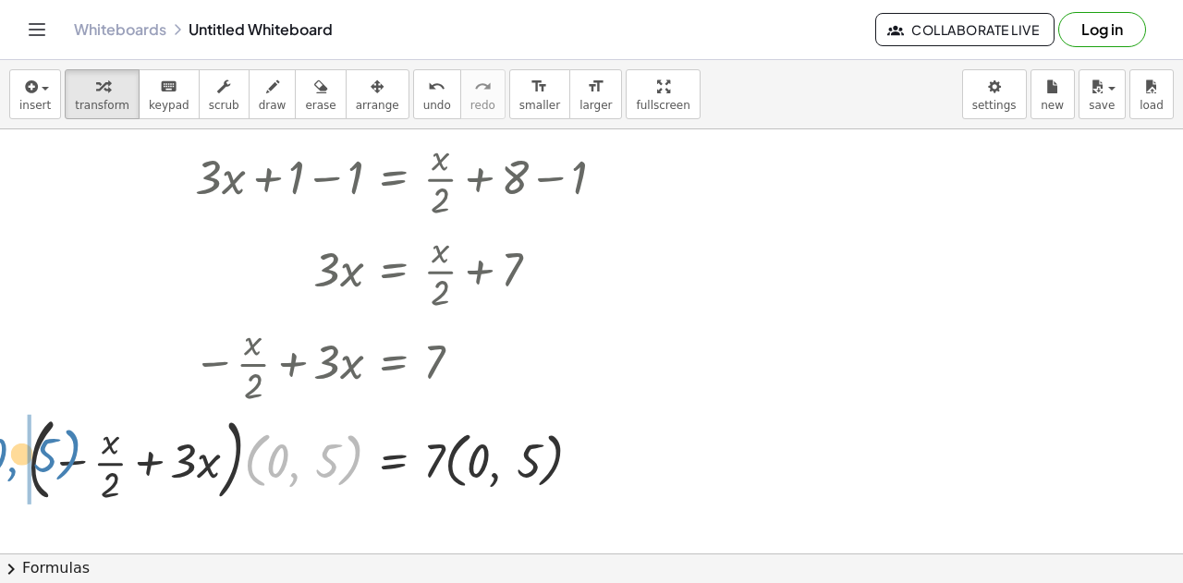
drag, startPoint x: 347, startPoint y: 471, endPoint x: 58, endPoint y: 467, distance: 288.5
click at [58, 467] on div at bounding box center [330, 459] width 624 height 100
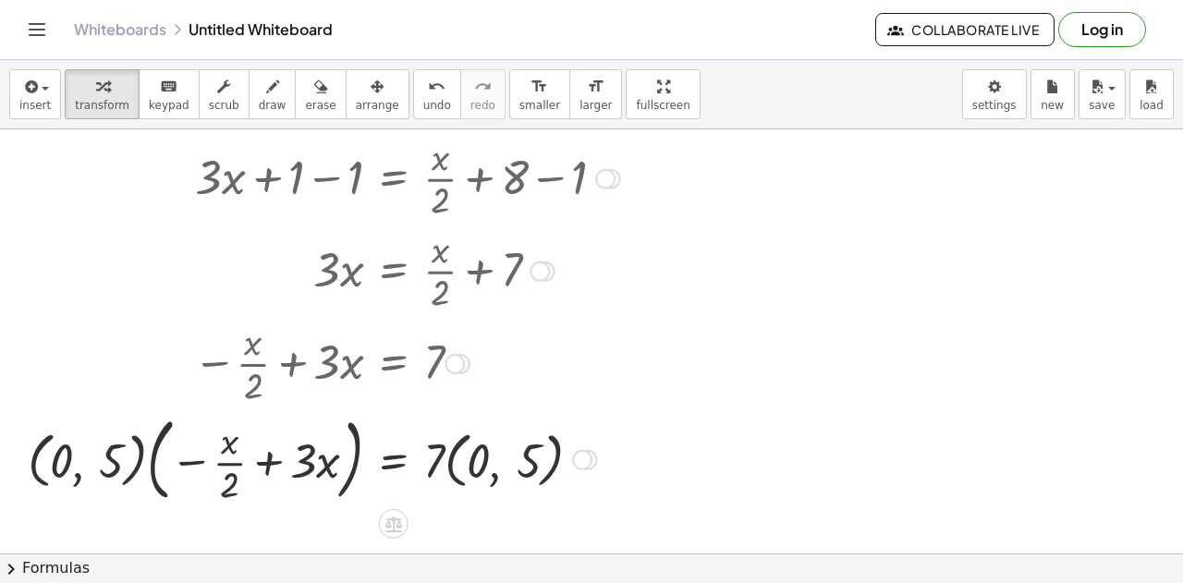
click at [83, 469] on div at bounding box center [330, 459] width 624 height 100
click at [90, 471] on div at bounding box center [330, 459] width 624 height 100
click at [70, 476] on div at bounding box center [330, 459] width 624 height 100
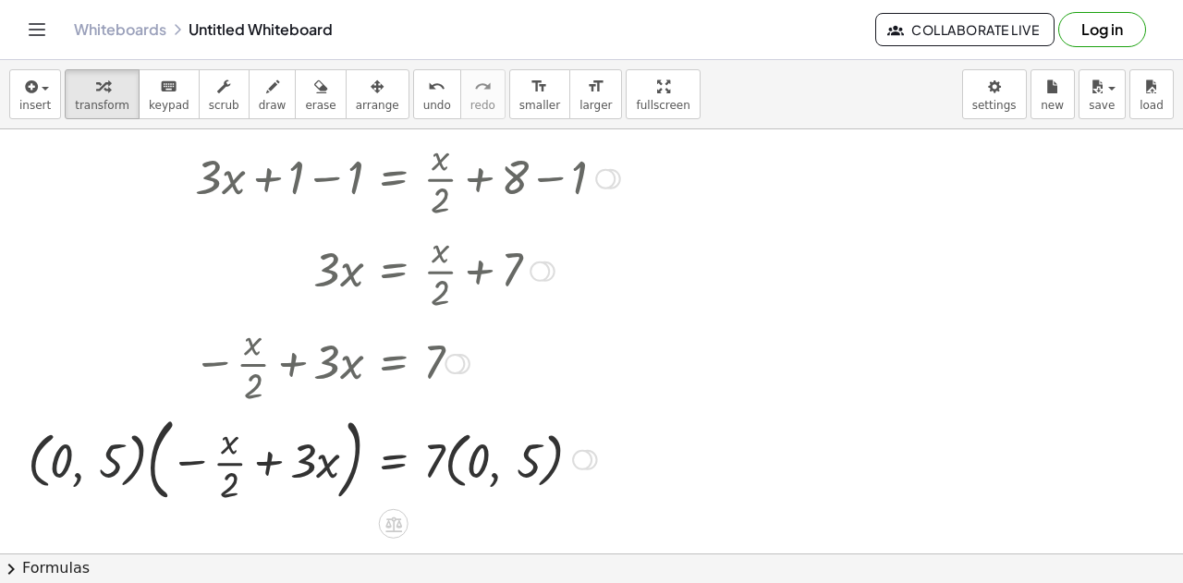
click at [44, 468] on div at bounding box center [330, 459] width 624 height 100
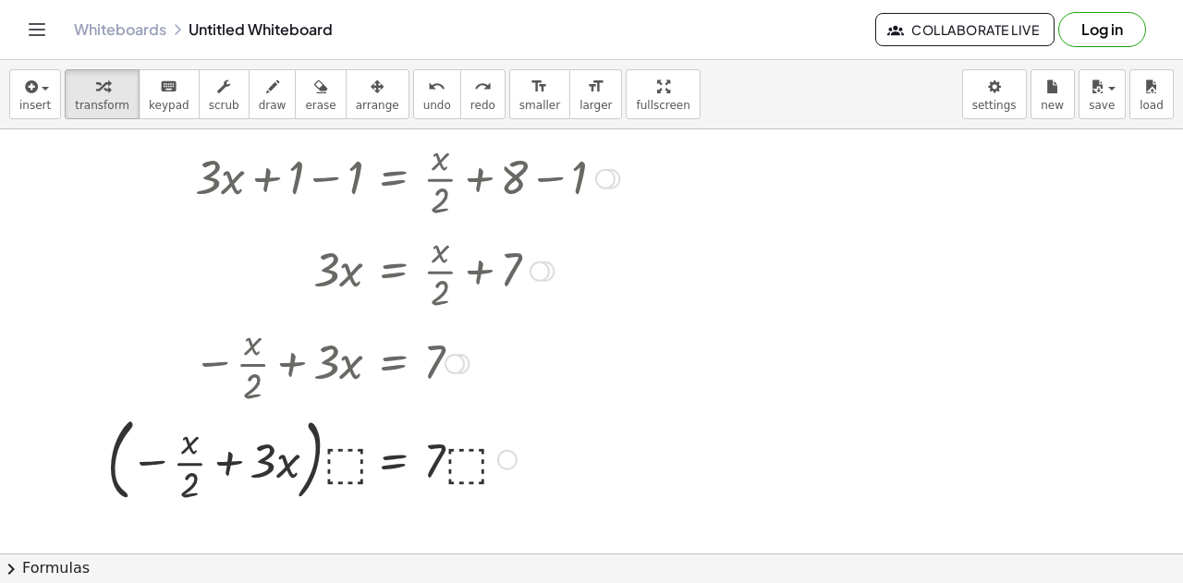
click at [331, 467] on div at bounding box center [370, 459] width 544 height 100
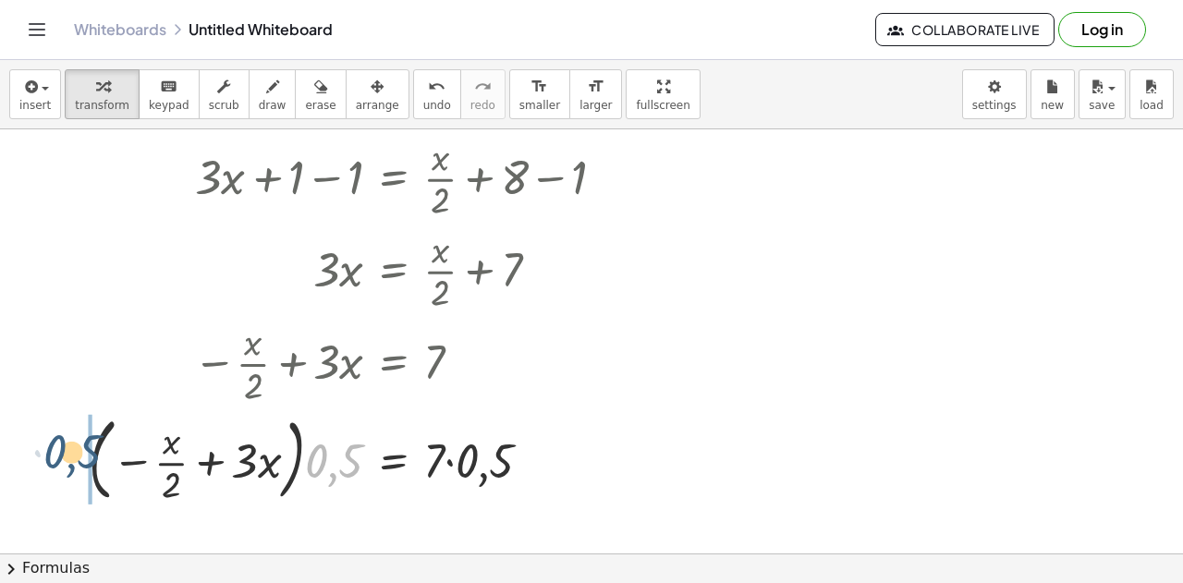
drag, startPoint x: 339, startPoint y: 464, endPoint x: 67, endPoint y: 456, distance: 272.0
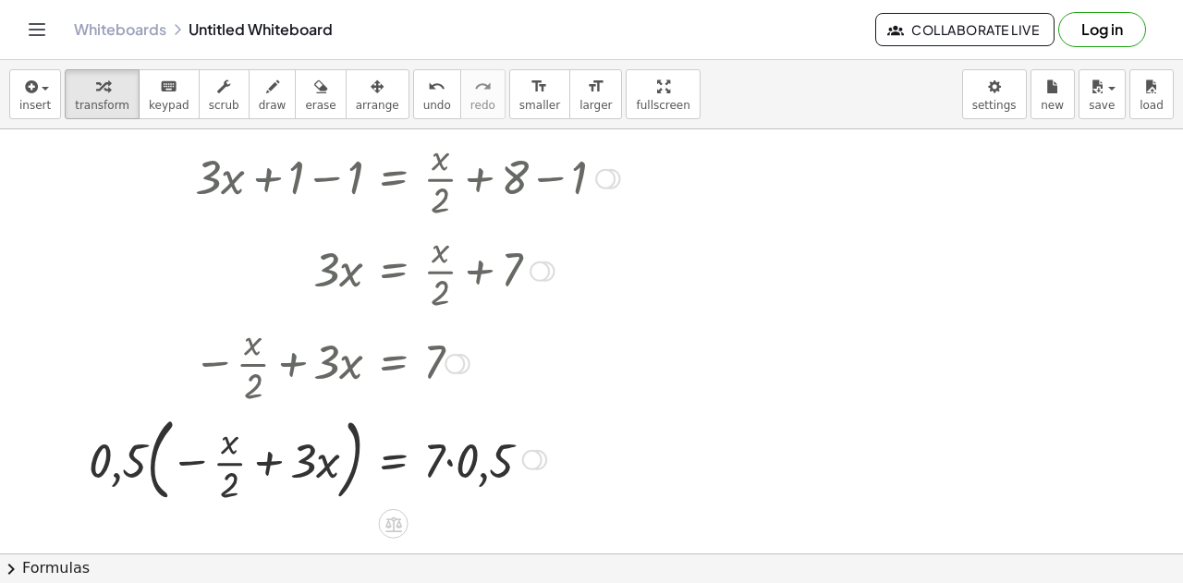
click at [128, 477] on div at bounding box center [361, 459] width 563 height 100
click at [120, 475] on div at bounding box center [361, 459] width 563 height 100
click at [178, 464] on div at bounding box center [361, 459] width 563 height 100
click at [219, 465] on div at bounding box center [361, 459] width 563 height 100
click at [284, 465] on div at bounding box center [361, 459] width 563 height 100
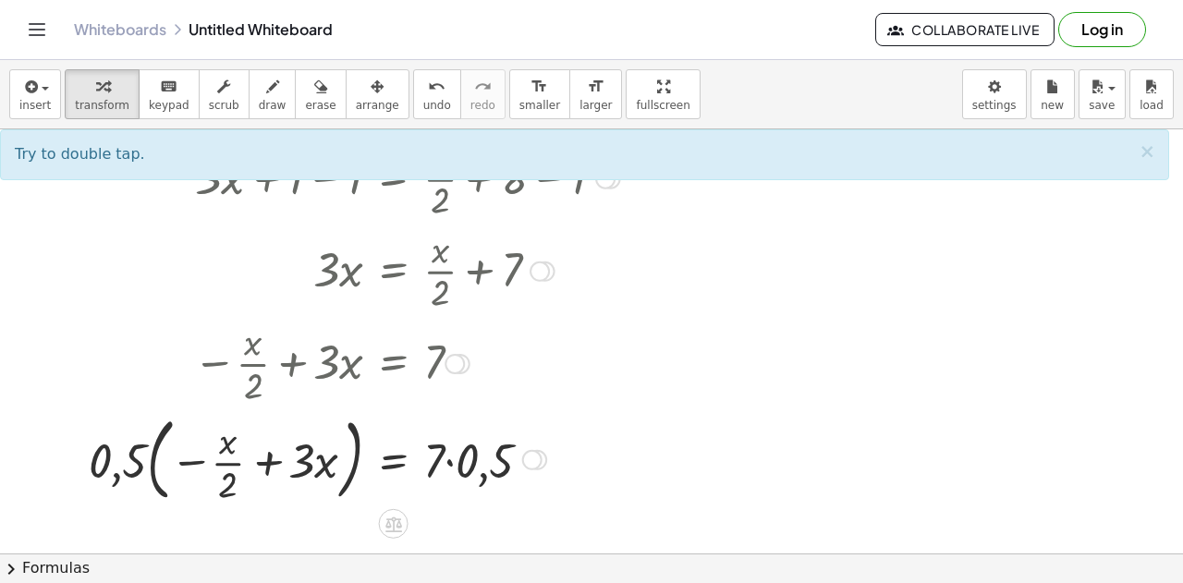
click at [453, 460] on div at bounding box center [361, 459] width 563 height 100
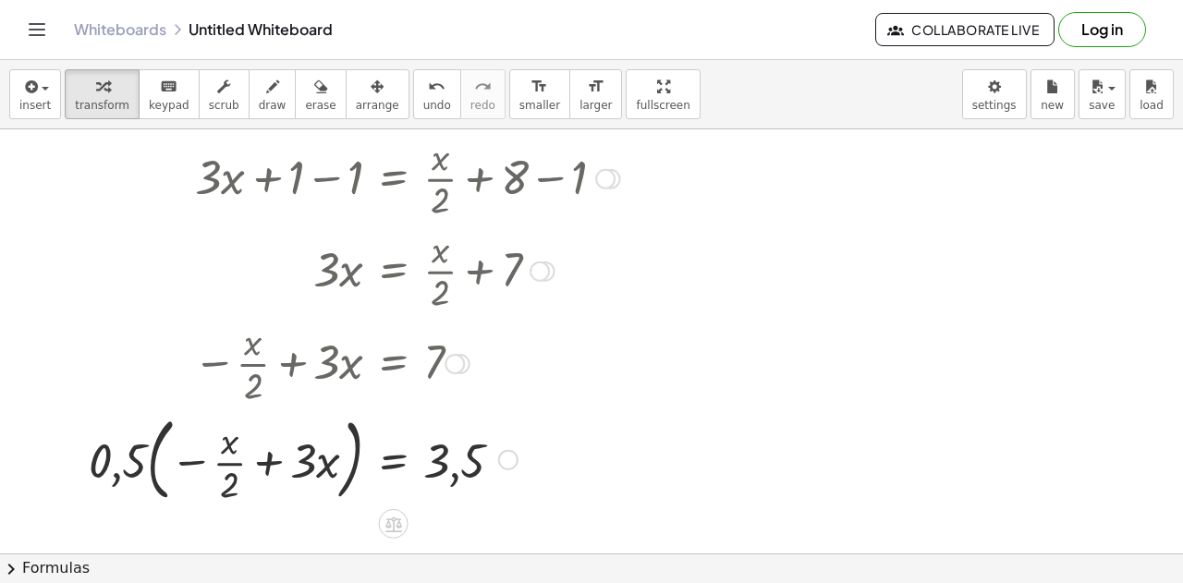
click at [362, 478] on div at bounding box center [361, 459] width 563 height 100
click at [131, 448] on div at bounding box center [361, 459] width 563 height 100
click at [128, 458] on div at bounding box center [361, 459] width 563 height 100
click at [395, 525] on icon at bounding box center [393, 524] width 19 height 19
click at [366, 521] on div "−" at bounding box center [357, 524] width 30 height 30
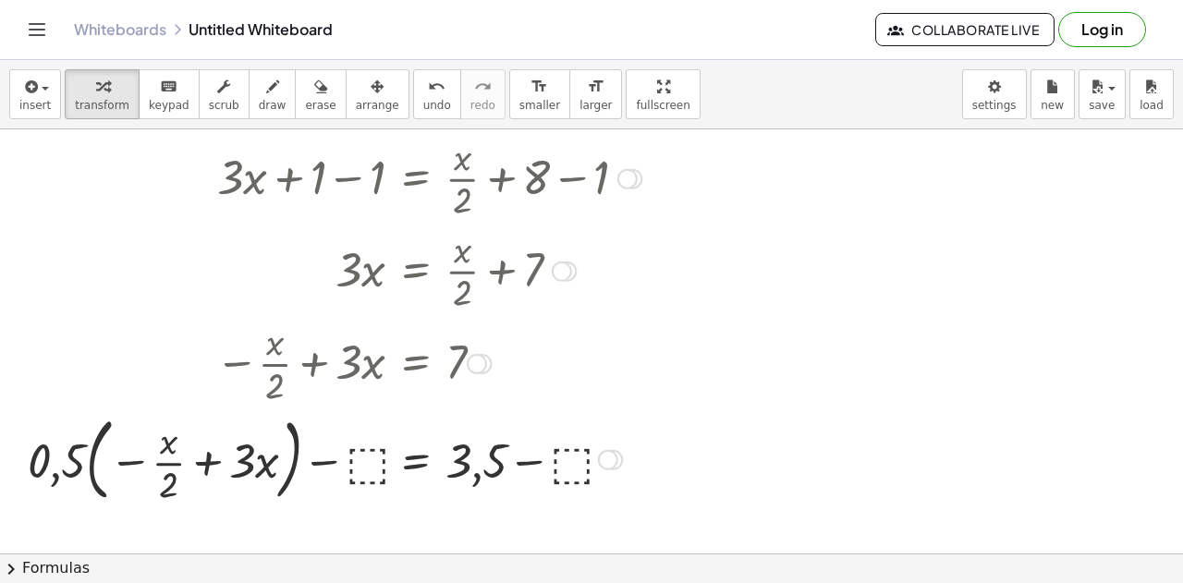
click at [373, 451] on div at bounding box center [340, 459] width 645 height 100
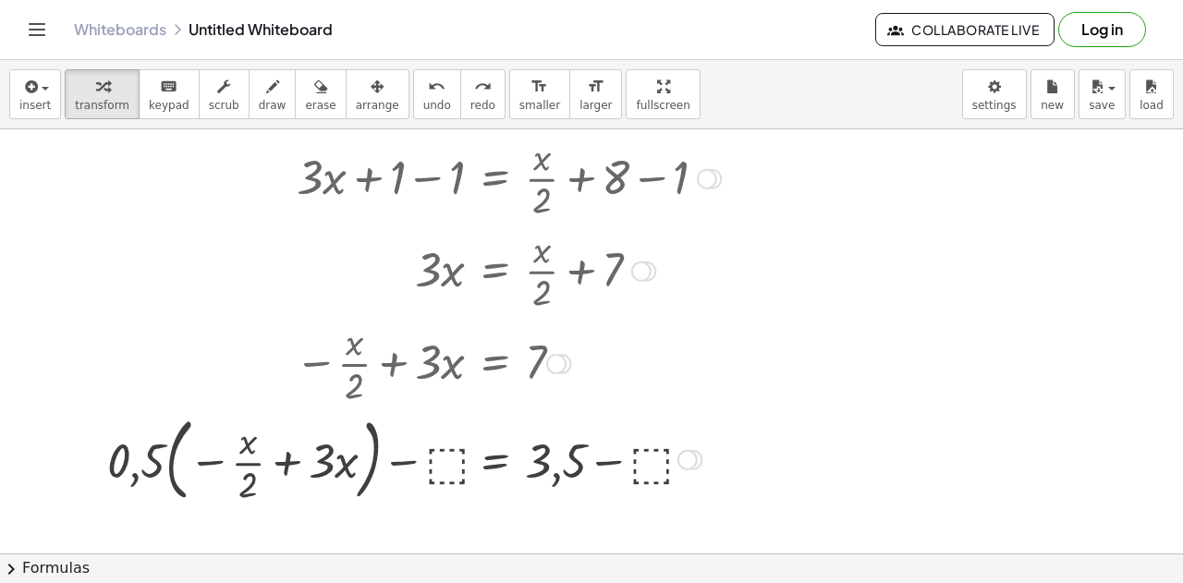
click at [440, 472] on div at bounding box center [420, 459] width 645 height 100
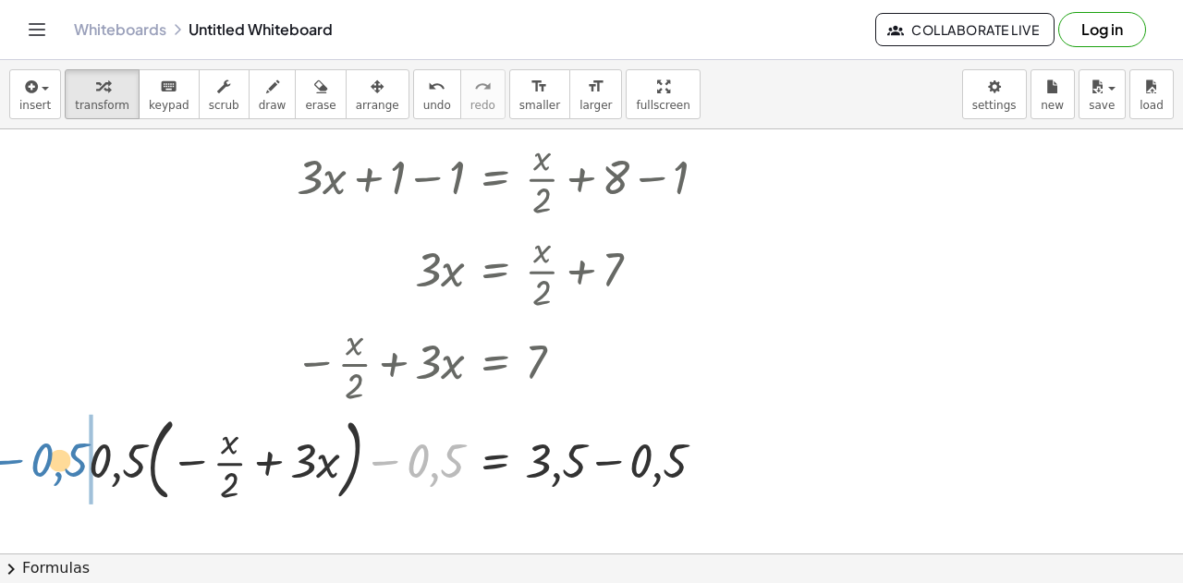
drag, startPoint x: 445, startPoint y: 463, endPoint x: 68, endPoint y: 462, distance: 376.3
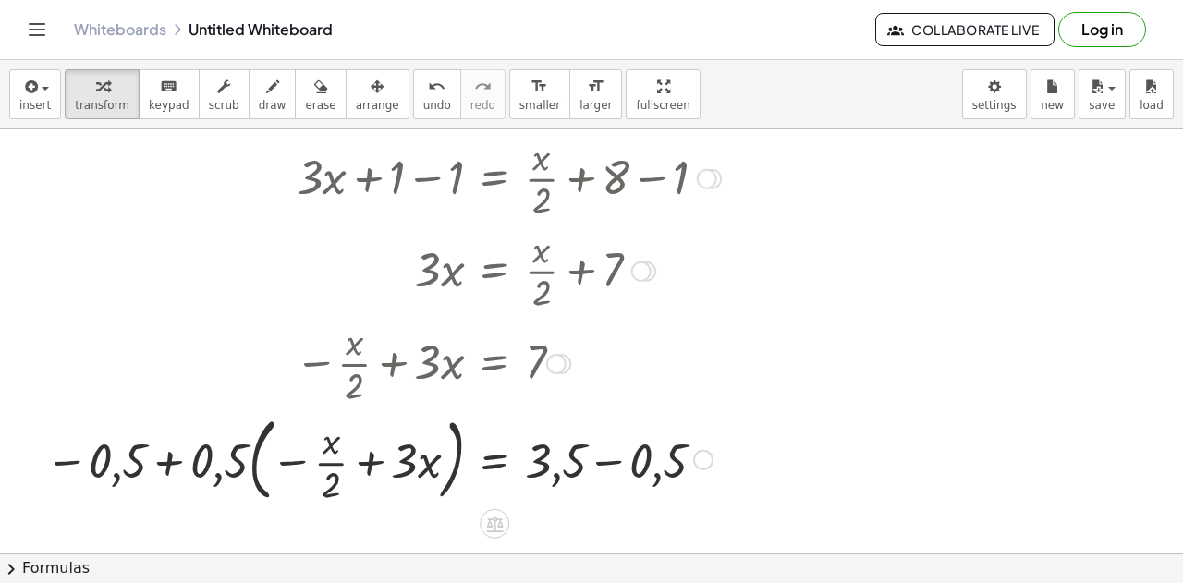
click at [179, 471] on div at bounding box center [389, 459] width 707 height 100
click at [153, 460] on div at bounding box center [389, 459] width 707 height 100
click at [129, 457] on div at bounding box center [389, 459] width 707 height 100
click at [138, 457] on div at bounding box center [389, 459] width 707 height 100
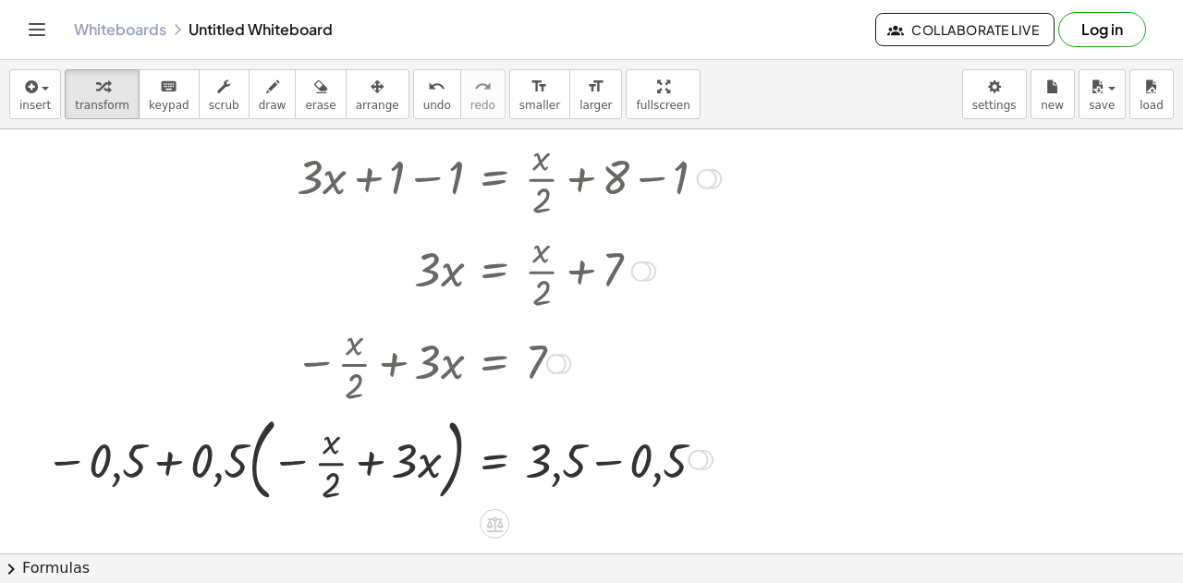
click at [138, 457] on div at bounding box center [389, 459] width 707 height 100
click at [590, 474] on div at bounding box center [389, 459] width 707 height 100
